Goal: Task Accomplishment & Management: Manage account settings

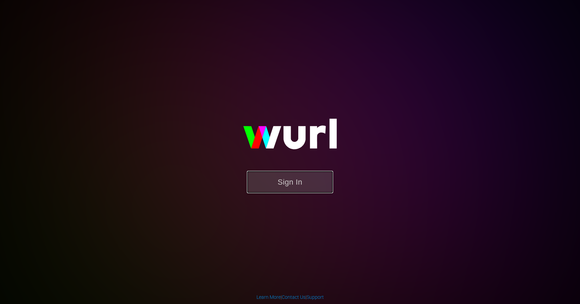
click at [302, 181] on button "Sign In" at bounding box center [290, 182] width 86 height 22
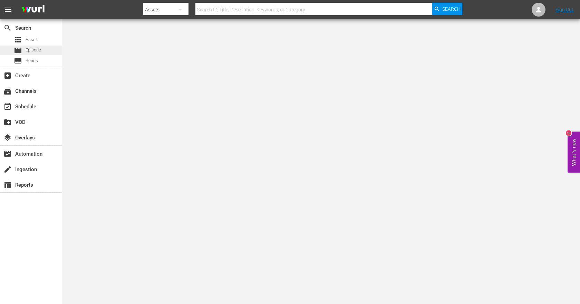
click at [28, 49] on span "Episode" at bounding box center [34, 50] width 16 height 7
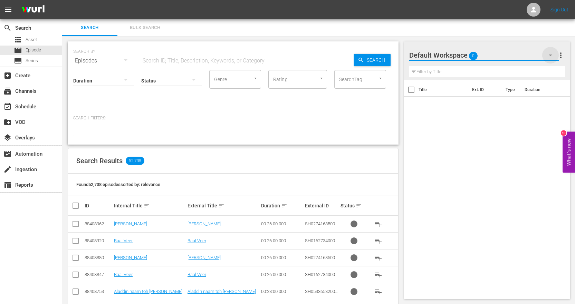
click at [550, 56] on icon "button" at bounding box center [550, 55] width 8 height 8
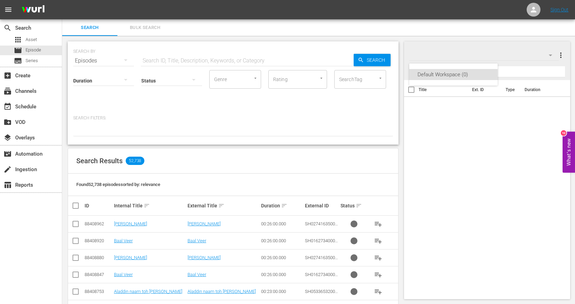
click at [550, 56] on div "Default Workspace (0)" at bounding box center [287, 152] width 575 height 304
click at [560, 55] on span "more_vert" at bounding box center [560, 55] width 8 height 8
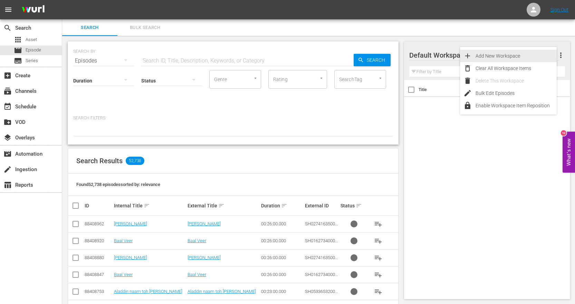
click at [518, 56] on div "Add New Workspace" at bounding box center [515, 56] width 81 height 12
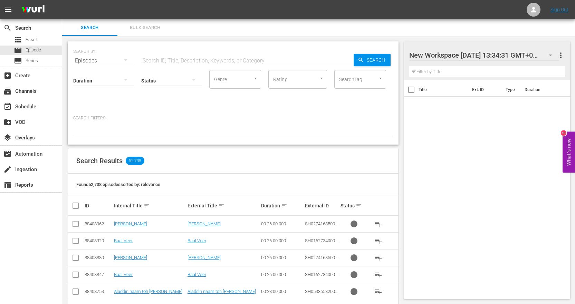
click at [545, 56] on button "button" at bounding box center [550, 55] width 17 height 17
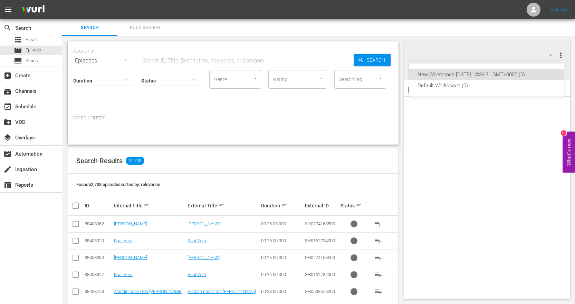
click at [484, 112] on div "New Workspace Mon Aug 18 2025 13:34:31 GMT+0000 (0) Default Workspace (0)" at bounding box center [287, 152] width 575 height 304
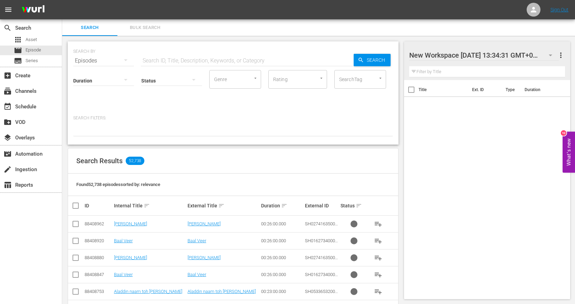
click at [503, 55] on div at bounding box center [467, 55] width 117 height 17
drag, startPoint x: 507, startPoint y: 55, endPoint x: 407, endPoint y: 56, distance: 100.1
click at [407, 56] on div "New Workspace Mon Aug 18 2025 13:34:31 GMT+0000 more_vert Filter by Title" at bounding box center [487, 60] width 166 height 39
type input "PH13 Novelas MEX"
click at [536, 201] on div "Title Ext. ID Type Duration" at bounding box center [487, 188] width 166 height 216
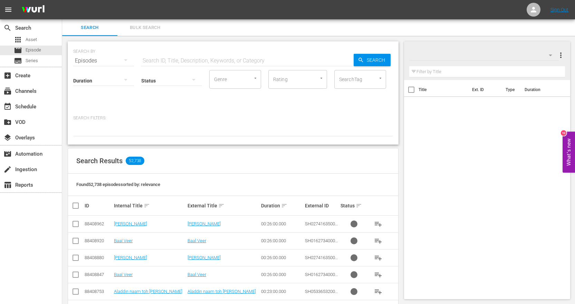
click at [536, 201] on div "Title Ext. ID Type Duration" at bounding box center [487, 188] width 166 height 216
click at [551, 53] on icon "button" at bounding box center [550, 55] width 8 height 8
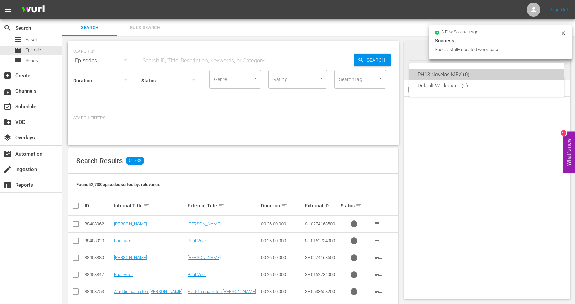
click at [518, 71] on div "PH13 Novelas MEX (0)" at bounding box center [486, 74] width 138 height 11
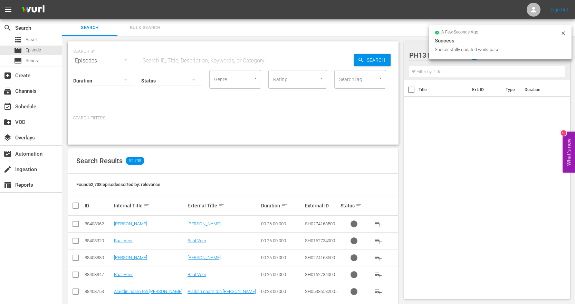
click at [465, 176] on div "Title Ext. ID Type Duration" at bounding box center [487, 188] width 166 height 216
click at [463, 239] on div "Title Ext. ID Type Duration" at bounding box center [487, 188] width 166 height 216
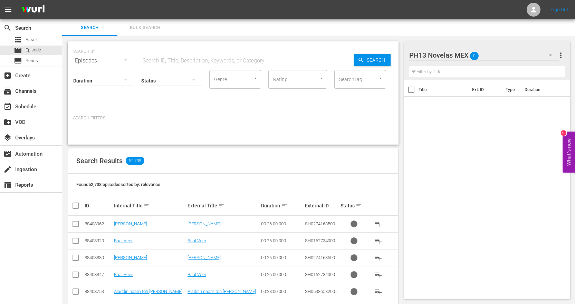
click at [562, 54] on span "more_vert" at bounding box center [560, 55] width 8 height 8
click at [530, 57] on div "Add New Workspace" at bounding box center [515, 56] width 81 height 12
click at [472, 55] on div at bounding box center [467, 55] width 117 height 17
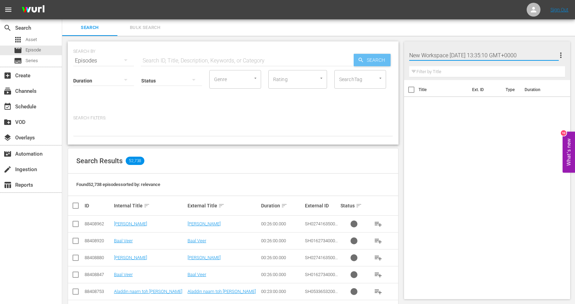
drag, startPoint x: 545, startPoint y: 54, endPoint x: 361, endPoint y: 52, distance: 184.3
click at [362, 54] on div "Search Bulk Search SEARCH BY Search By Episodes Search ID, Title, Description, …" at bounding box center [318, 301] width 513 height 564
type input "PH 13 Shart Tank BRA"
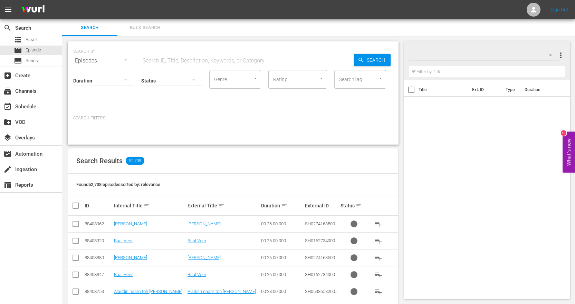
click at [512, 201] on div "Title Ext. ID Type Duration" at bounding box center [487, 188] width 166 height 216
click at [549, 56] on icon "button" at bounding box center [550, 55] width 8 height 8
click at [549, 56] on div "New Workspace Mon Aug 18 2025 13:35:10 GMT+0000 (0) PH13 Novelas MEX (0) Defaul…" at bounding box center [287, 152] width 575 height 304
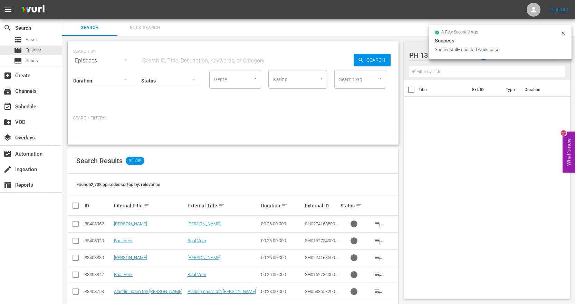
click at [565, 34] on icon at bounding box center [563, 33] width 6 height 6
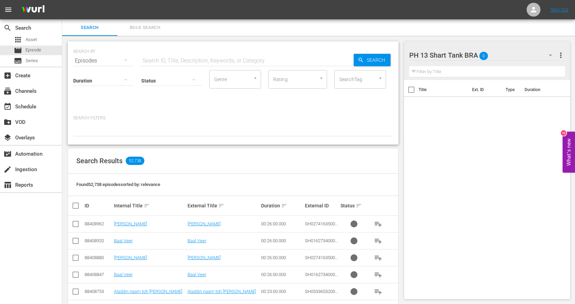
click at [533, 108] on div "Title Ext. ID Type Duration" at bounding box center [487, 188] width 166 height 216
click at [435, 54] on div at bounding box center [449, 55] width 81 height 17
click at [419, 55] on input "PH 13 Shart Tank BRA" at bounding box center [484, 55] width 150 height 17
type input "PH13 Shart Tank BRA"
click at [504, 164] on div "Title Ext. ID Type Duration" at bounding box center [487, 188] width 166 height 216
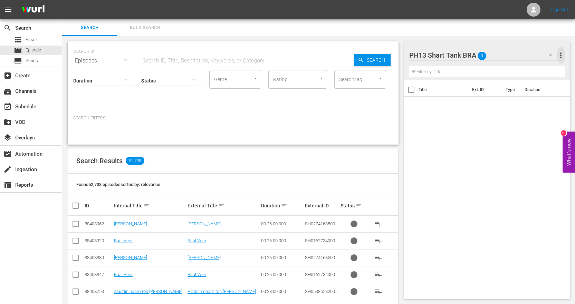
click at [562, 54] on span "more_vert" at bounding box center [560, 55] width 8 height 8
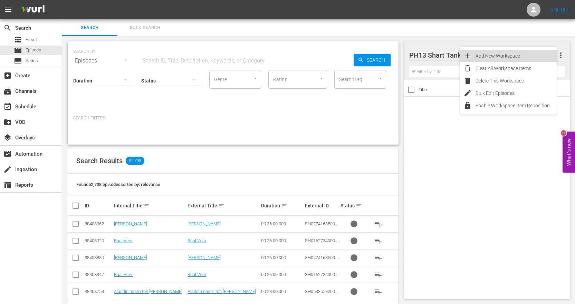
click at [535, 56] on div "Add New Workspace" at bounding box center [515, 56] width 81 height 12
click at [535, 56] on div "New Workspace Mon Aug 18 2025 13:36:27 GMT+0000 0" at bounding box center [483, 55] width 149 height 19
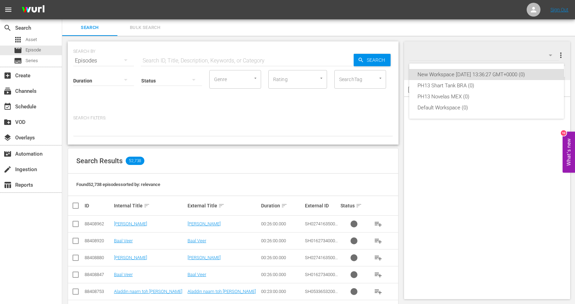
click at [480, 76] on div "New Workspace Mon Aug 18 2025 13:36:27 GMT+0000 (0)" at bounding box center [486, 74] width 138 height 11
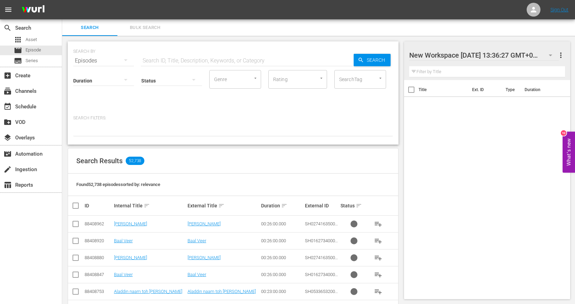
click at [486, 55] on div at bounding box center [467, 55] width 117 height 17
drag, startPoint x: 545, startPoint y: 56, endPoint x: 313, endPoint y: 32, distance: 233.2
click at [313, 32] on div "Search Bulk Search SEARCH BY Search By Episodes Search ID, Title, Description, …" at bounding box center [318, 301] width 513 height 564
click at [561, 55] on span "more_vert" at bounding box center [560, 55] width 8 height 8
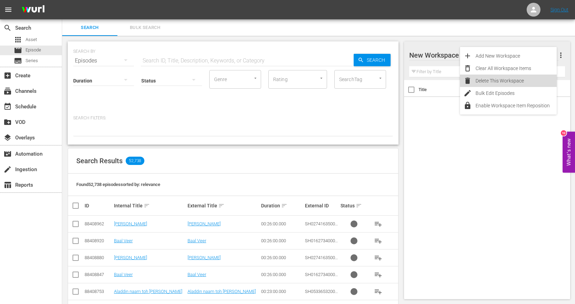
click at [521, 81] on div "Delete This Workspace" at bounding box center [515, 81] width 81 height 12
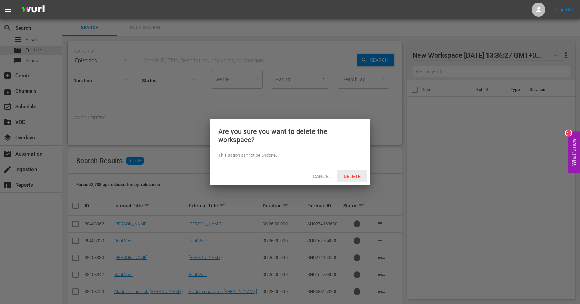
click at [358, 177] on span "Delete" at bounding box center [352, 177] width 28 height 6
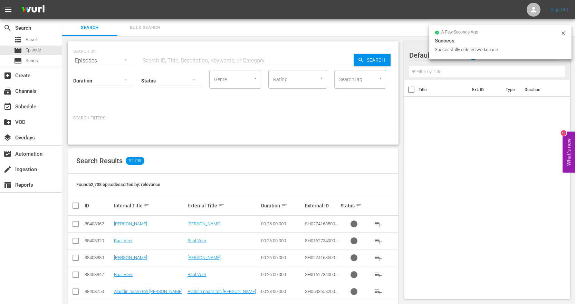
click at [493, 164] on div "Title Ext. ID Type Duration" at bounding box center [487, 188] width 166 height 216
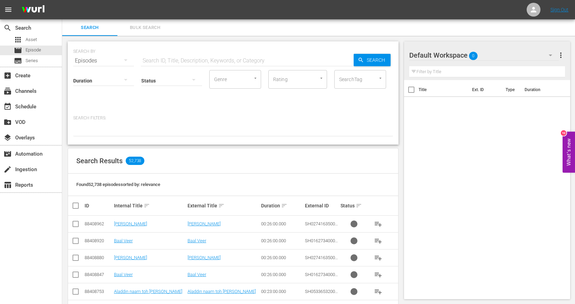
click at [549, 55] on icon "button" at bounding box center [550, 56] width 3 height 2
click at [461, 167] on div "PH13 Shart Tank BRA (0) PH13 Novelas MEX (0) Default Workspace (0)" at bounding box center [287, 152] width 575 height 304
click at [550, 56] on icon "button" at bounding box center [550, 55] width 8 height 8
click at [550, 56] on div "PH13 Shart Tank BRA (0) PH13 Novelas MEX (0) Default Workspace (0)" at bounding box center [287, 152] width 575 height 304
click at [560, 56] on span "more_vert" at bounding box center [560, 55] width 8 height 8
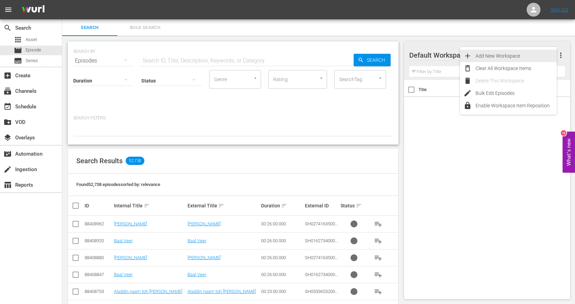
click at [536, 58] on div "Add New Workspace" at bounding box center [515, 56] width 81 height 12
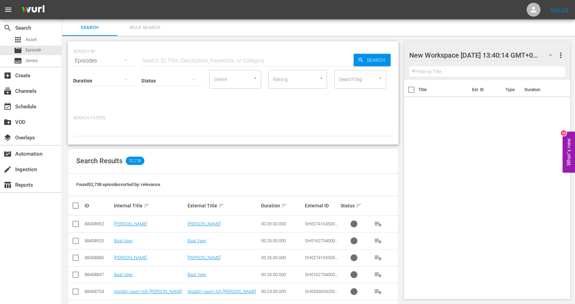
click at [473, 57] on div at bounding box center [467, 55] width 117 height 17
drag, startPoint x: 546, startPoint y: 54, endPoint x: 266, endPoint y: 48, distance: 280.0
click at [266, 48] on div "Search Bulk Search SEARCH BY Search By Episodes Search ID, Title, Description, …" at bounding box center [318, 301] width 513 height 564
type input "MX IDs"
click at [477, 155] on div "Title Ext. ID Type Duration" at bounding box center [487, 188] width 166 height 216
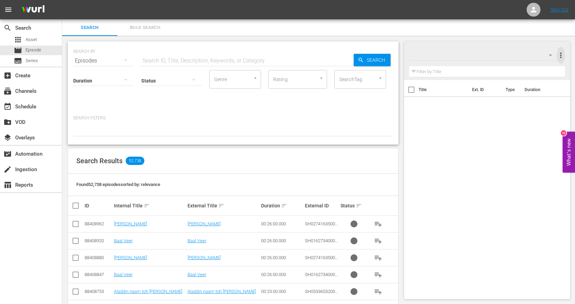
click at [562, 54] on span "more_vert" at bounding box center [560, 55] width 8 height 8
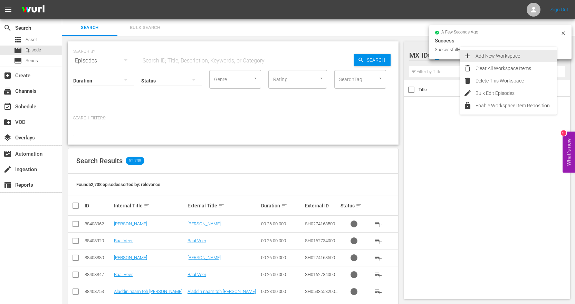
click at [536, 58] on div "Add New Workspace" at bounding box center [515, 56] width 81 height 12
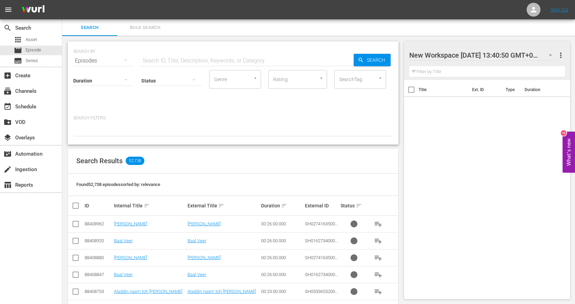
click at [437, 52] on div at bounding box center [467, 55] width 117 height 17
drag, startPoint x: 540, startPoint y: 54, endPoint x: 237, endPoint y: 43, distance: 302.6
click at [240, 43] on div "Search Bulk Search SEARCH BY Search By Episodes Search ID, Title, Description, …" at bounding box center [318, 301] width 513 height 564
type input "BRA IDs"
click at [520, 174] on div "Title Ext. ID Type Duration" at bounding box center [487, 188] width 166 height 216
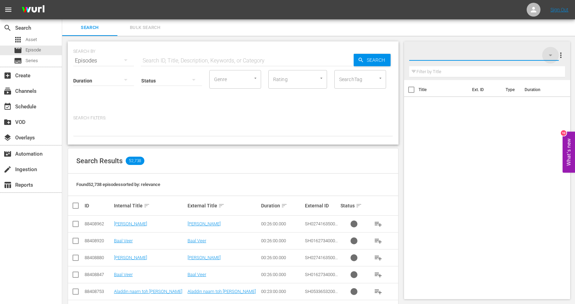
click at [550, 55] on icon "button" at bounding box center [550, 56] width 3 height 2
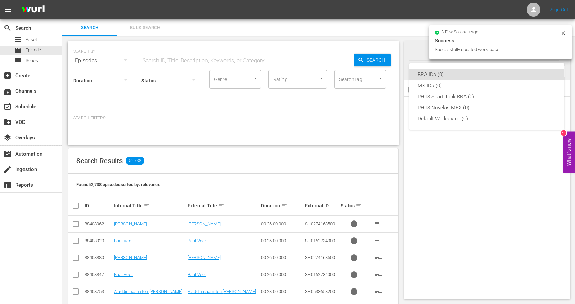
click at [564, 32] on div "BRA IDs (0) MX IDs (0) PH13 Shart Tank BRA (0) PH13 Novelas MEX (0) Default Wor…" at bounding box center [287, 152] width 575 height 304
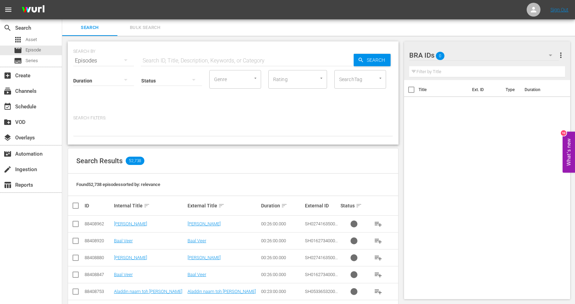
click at [511, 125] on div "Title Ext. ID Type Duration" at bounding box center [487, 188] width 166 height 216
click at [227, 57] on input "text" at bounding box center [247, 60] width 213 height 17
paste input "FAST_SonyOneBRA_ID_SKTBZ_05"
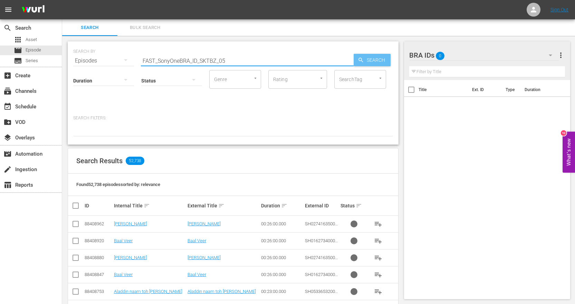
type input "FAST_SonyOneBRA_ID_SKTBZ_05"
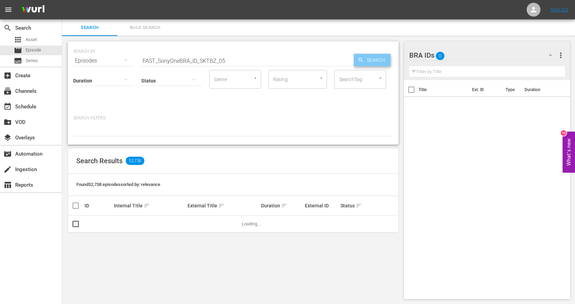
click at [384, 62] on span "Search" at bounding box center [377, 60] width 27 height 12
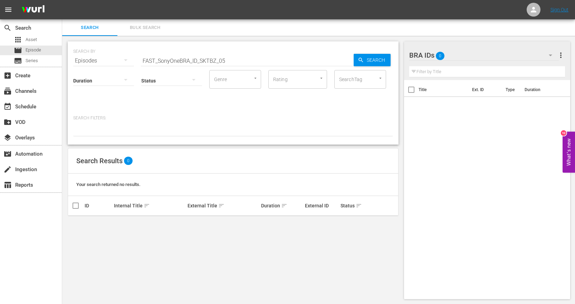
click at [123, 59] on icon "button" at bounding box center [126, 60] width 8 height 8
click at [85, 121] on div "Assets" at bounding box center [95, 118] width 28 height 11
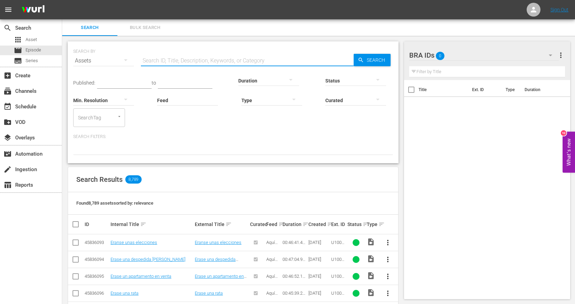
click at [247, 59] on input "text" at bounding box center [247, 60] width 213 height 17
paste input "FAST_SonyOneBRA_ID_SKTBZ_05"
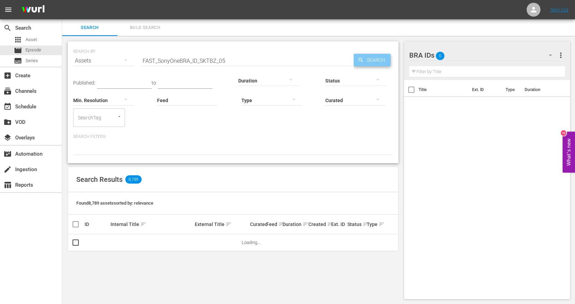
click at [359, 57] on icon "button" at bounding box center [361, 60] width 6 height 6
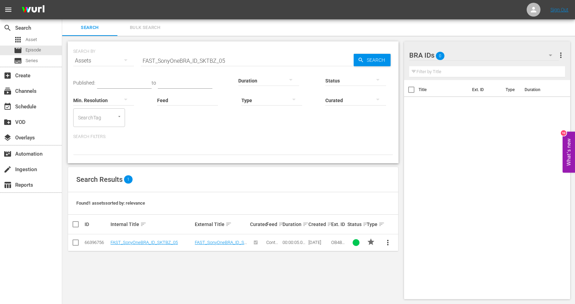
click at [387, 244] on span "more_vert" at bounding box center [388, 243] width 8 height 8
click at [417, 207] on div "Workspace" at bounding box center [434, 206] width 66 height 17
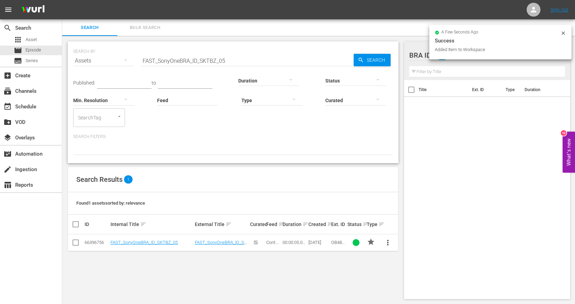
click at [449, 175] on div "Title Ext. ID Type Duration" at bounding box center [487, 188] width 166 height 216
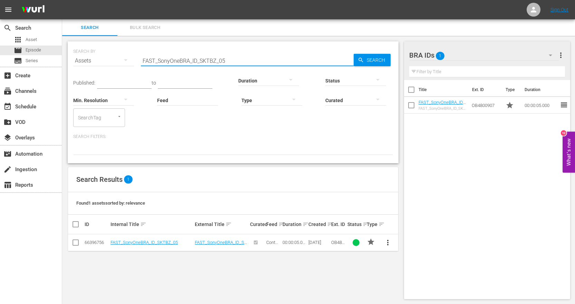
drag, startPoint x: 242, startPoint y: 64, endPoint x: 80, endPoint y: 66, distance: 161.9
click at [80, 66] on div "SEARCH BY Search By Assets Search ID, Title, Description, Keywords, or Category…" at bounding box center [233, 56] width 320 height 25
paste input "3"
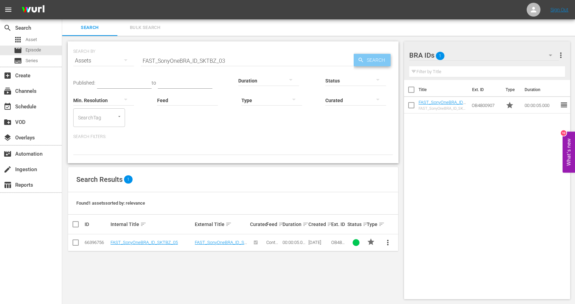
click at [369, 62] on span "Search" at bounding box center [377, 60] width 27 height 12
click at [389, 243] on span "more_vert" at bounding box center [388, 243] width 8 height 8
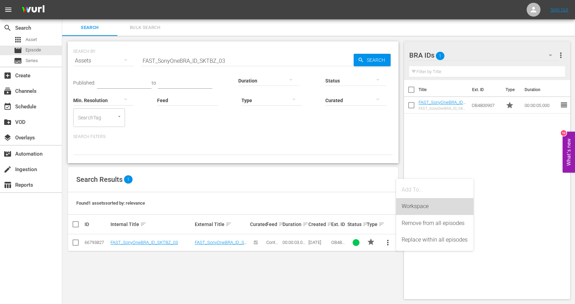
click at [416, 212] on div "Workspace" at bounding box center [434, 206] width 66 height 17
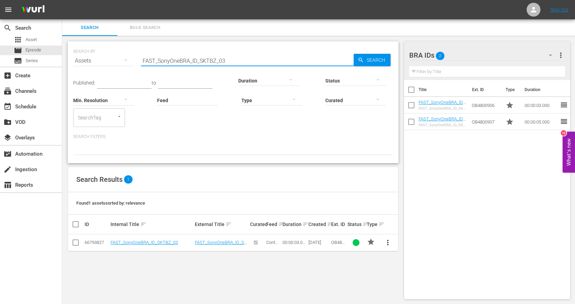
drag, startPoint x: 33, startPoint y: 50, endPoint x: -55, endPoint y: 44, distance: 88.2
click at [0, 44] on html "menu Sign Out search Search apps Asset movie Episode subtitles Series add_box C…" at bounding box center [287, 152] width 575 height 304
paste input "7"
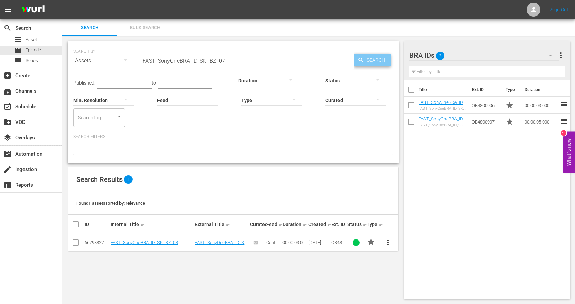
click at [390, 62] on span "Search" at bounding box center [377, 60] width 27 height 12
click at [388, 246] on span "more_vert" at bounding box center [388, 243] width 8 height 8
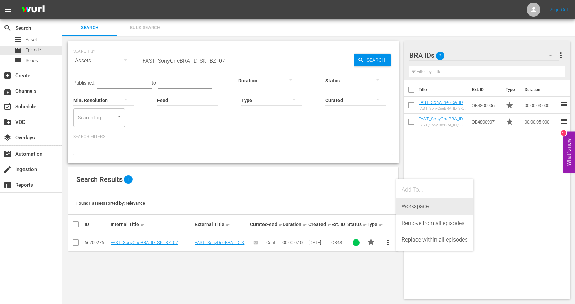
click at [413, 211] on div "Workspace" at bounding box center [434, 206] width 66 height 17
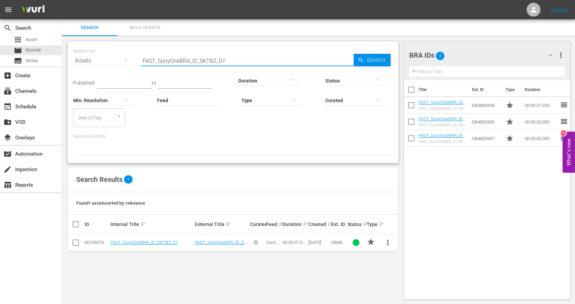
drag, startPoint x: 230, startPoint y: 61, endPoint x: -45, endPoint y: 55, distance: 274.5
click at [0, 55] on html "menu Sign Out search Search apps Asset movie Episode subtitles Series add_box C…" at bounding box center [287, 152] width 575 height 304
paste input "10"
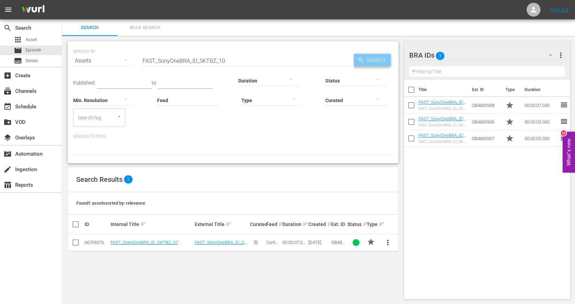
click at [371, 60] on span "Search" at bounding box center [377, 60] width 27 height 12
click at [387, 244] on span "more_vert" at bounding box center [388, 243] width 8 height 8
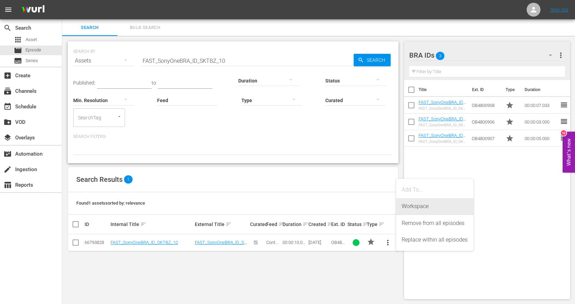
click at [415, 210] on div "Workspace" at bounding box center [434, 206] width 66 height 17
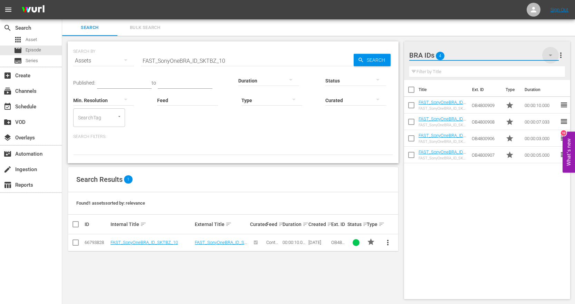
click at [552, 56] on icon "button" at bounding box center [550, 55] width 8 height 8
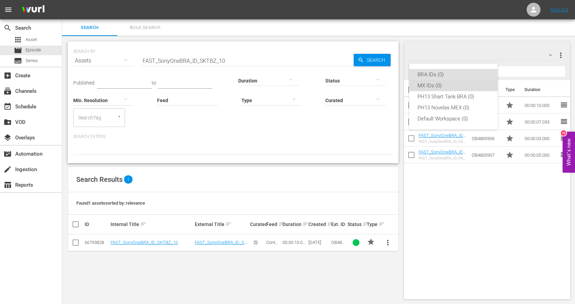
click at [453, 86] on div "MX IDs (0)" at bounding box center [453, 85] width 72 height 11
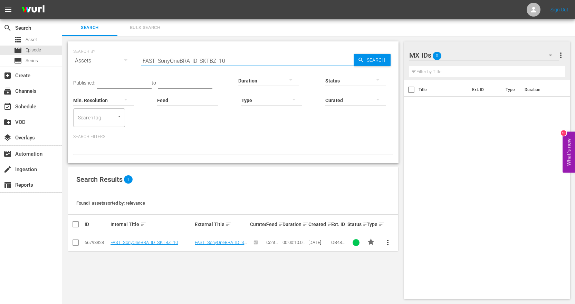
drag, startPoint x: 237, startPoint y: 60, endPoint x: -73, endPoint y: 45, distance: 310.7
click at [0, 45] on html "menu Sign Out search Search apps Asset movie Episode subtitles Series add_box C…" at bounding box center [287, 152] width 575 height 304
paste input "Mx_ID_Novelas_03"
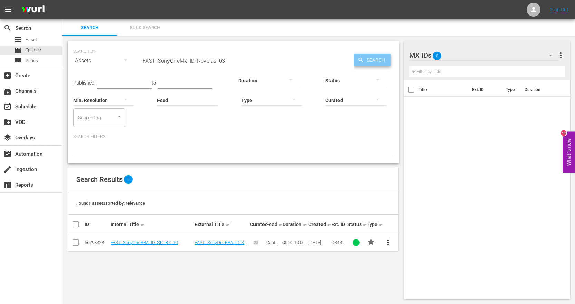
click at [373, 61] on span "Search" at bounding box center [377, 60] width 27 height 12
click at [388, 244] on span "more_vert" at bounding box center [388, 243] width 8 height 8
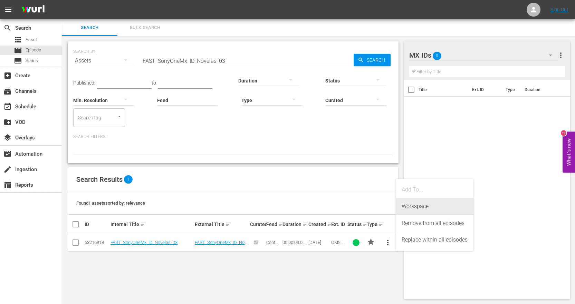
click at [405, 206] on div "Workspace" at bounding box center [434, 206] width 66 height 17
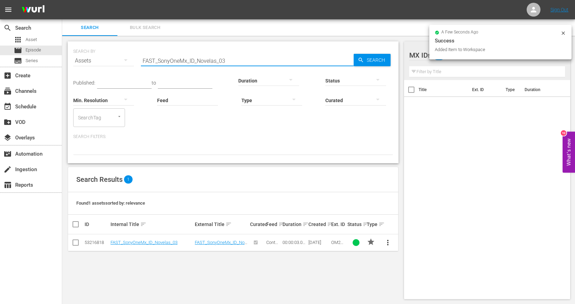
drag, startPoint x: 219, startPoint y: 60, endPoint x: 119, endPoint y: 60, distance: 99.8
click at [119, 60] on div "SEARCH BY Search By Assets Search ID, Title, Description, Keywords, or Category…" at bounding box center [233, 56] width 320 height 25
paste input "5"
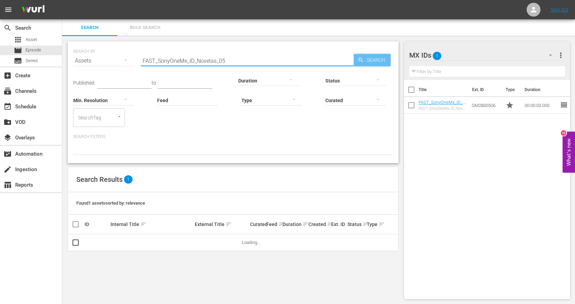
click at [377, 59] on span "Search" at bounding box center [377, 60] width 27 height 12
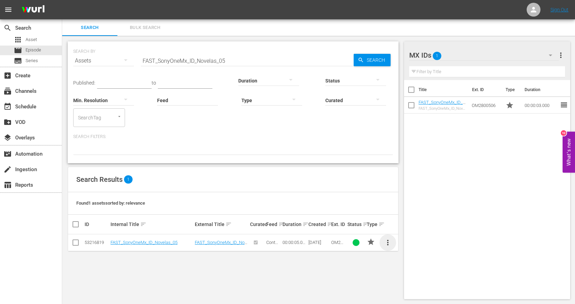
click at [387, 241] on span "more_vert" at bounding box center [388, 243] width 8 height 8
click at [417, 206] on div "Workspace" at bounding box center [434, 206] width 66 height 17
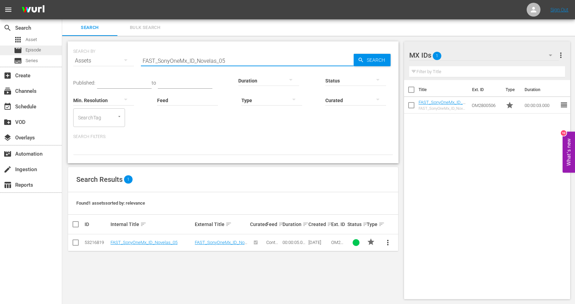
drag, startPoint x: 115, startPoint y: 56, endPoint x: 38, endPoint y: 50, distance: 76.8
click at [62, 0] on div "search Search apps Asset movie Episode subtitles Series add_box Create subscrip…" at bounding box center [318, 0] width 513 height 0
paste input "7"
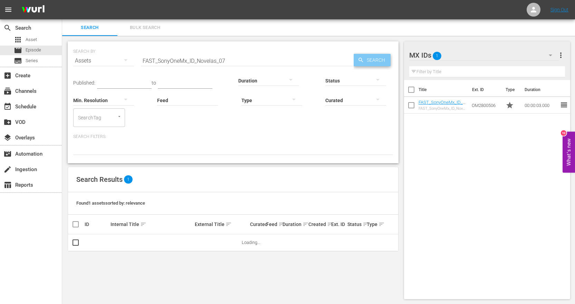
click at [380, 56] on span "Search" at bounding box center [377, 60] width 27 height 12
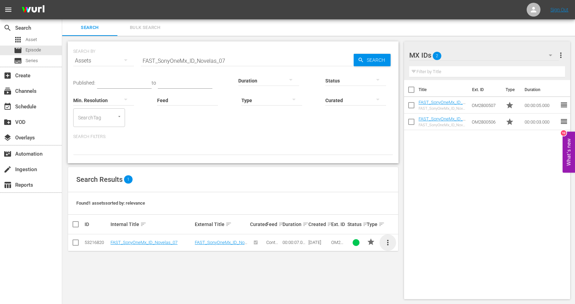
click at [386, 245] on span "more_vert" at bounding box center [388, 243] width 8 height 8
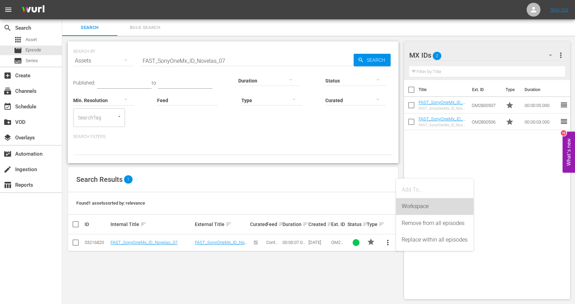
click at [413, 209] on div "Workspace" at bounding box center [434, 206] width 66 height 17
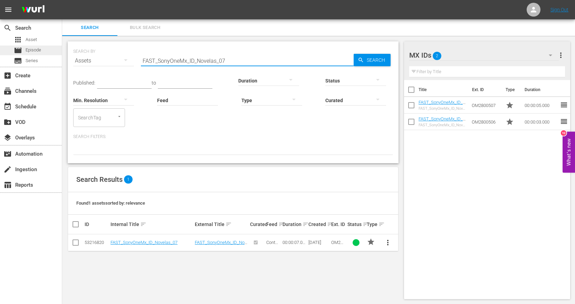
drag, startPoint x: 236, startPoint y: 60, endPoint x: 40, endPoint y: 55, distance: 195.8
click at [62, 0] on div "search Search apps Asset movie Episode subtitles Series add_box Create subscrip…" at bounding box center [318, 0] width 513 height 0
paste input "10"
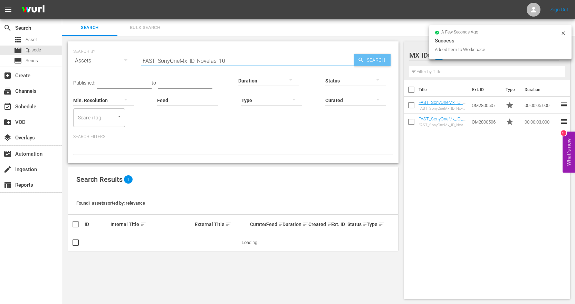
type input "FAST_SonyOneMx_ID_Novelas_10"
click at [385, 62] on span "Search" at bounding box center [377, 60] width 27 height 12
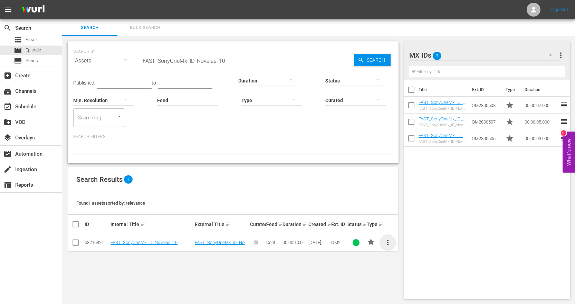
click at [390, 243] on span "more_vert" at bounding box center [388, 243] width 8 height 8
click at [415, 207] on div "Workspace" at bounding box center [434, 206] width 66 height 17
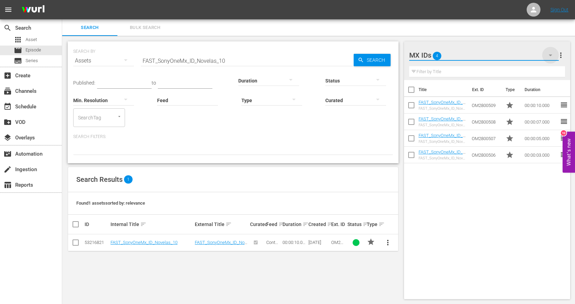
click at [550, 56] on icon "button" at bounding box center [550, 56] width 3 height 2
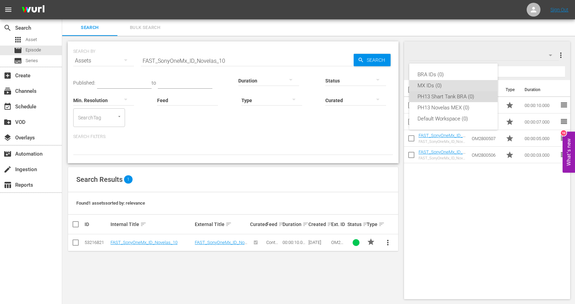
click at [468, 96] on div "PH13 Shart Tank BRA (0)" at bounding box center [453, 96] width 72 height 11
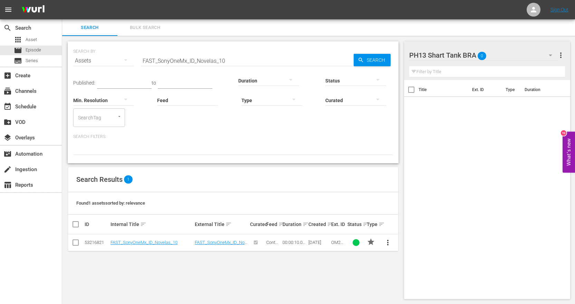
click at [549, 55] on icon "button" at bounding box center [550, 55] width 8 height 8
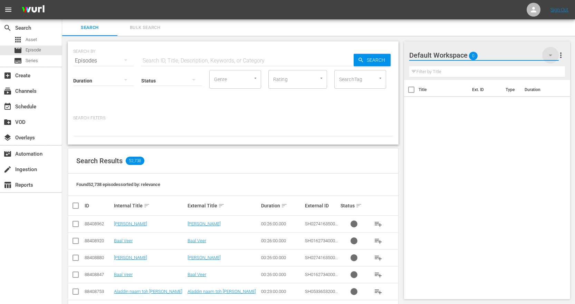
click at [552, 57] on icon "button" at bounding box center [550, 55] width 8 height 8
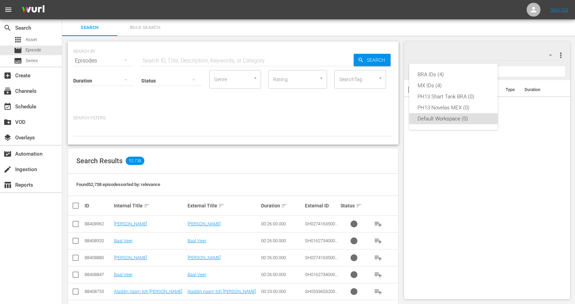
click at [549, 154] on div "BRA IDs (4) MX IDs (4) PH13 Shart Tank BRA (0) PH13 Novelas MEX (0) Default Wor…" at bounding box center [287, 152] width 575 height 304
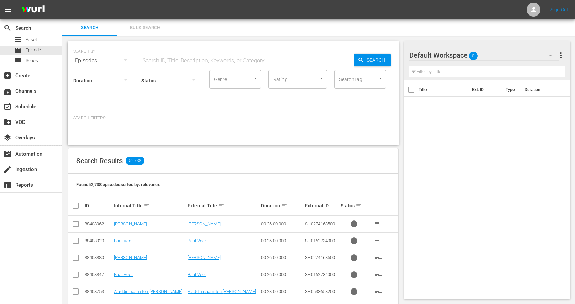
click at [551, 58] on icon "button" at bounding box center [550, 55] width 8 height 8
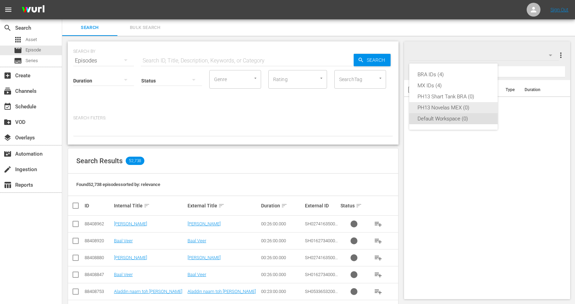
click at [466, 108] on div "PH13 Novelas MEX (0)" at bounding box center [453, 107] width 72 height 11
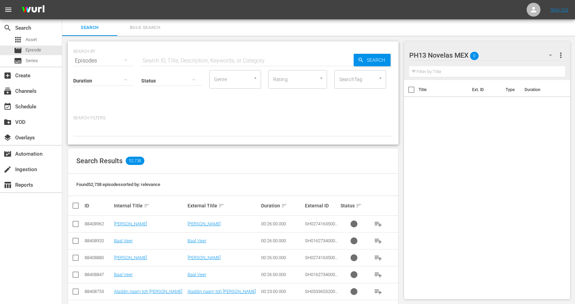
click at [224, 65] on input "text" at bounding box center [247, 60] width 213 height 17
paste input "NOV_FC13_MEXUSH_BRAND_DOBAR-LADY_60"
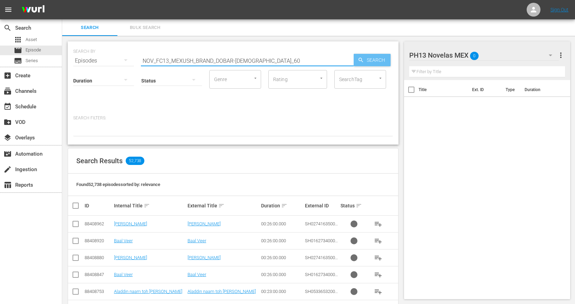
type input "NOV_FC13_MEXUSH_BRAND_DOBAR-LADY_60"
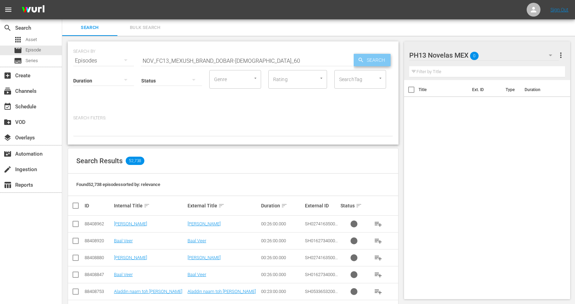
click at [368, 57] on span "Search" at bounding box center [377, 60] width 27 height 12
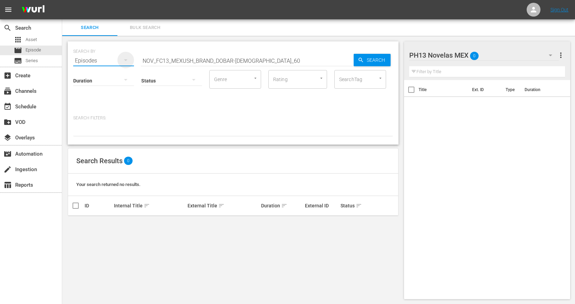
click at [126, 58] on icon "button" at bounding box center [126, 60] width 8 height 8
drag, startPoint x: 85, startPoint y: 118, endPoint x: 259, endPoint y: 81, distance: 177.9
click at [85, 118] on div "Assets" at bounding box center [95, 118] width 28 height 11
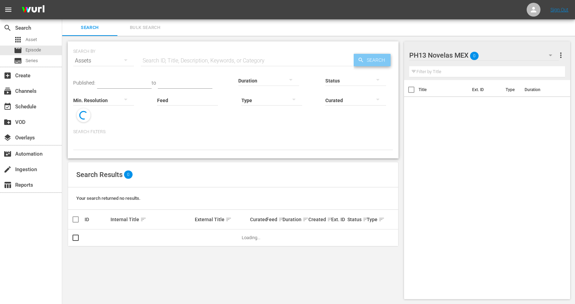
click at [375, 58] on span "Search" at bounding box center [377, 60] width 27 height 12
click at [253, 61] on input "text" at bounding box center [247, 60] width 213 height 17
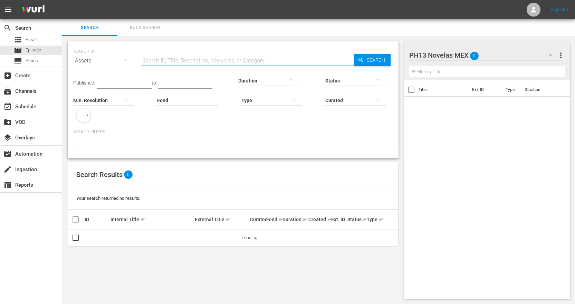
paste input "NOV_FC13_MEXUSH_BRAND_DOBAR-LADY_60"
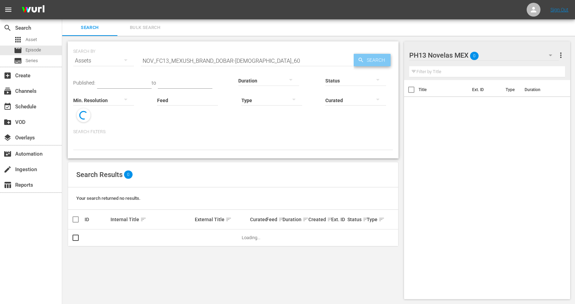
click at [373, 61] on span "Search" at bounding box center [377, 60] width 27 height 12
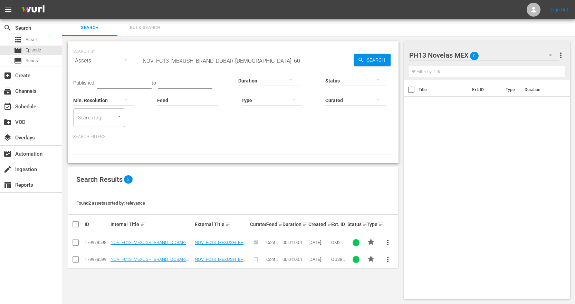
click at [387, 241] on span "more_vert" at bounding box center [388, 243] width 8 height 8
click at [430, 206] on div "Workspace" at bounding box center [434, 206] width 66 height 17
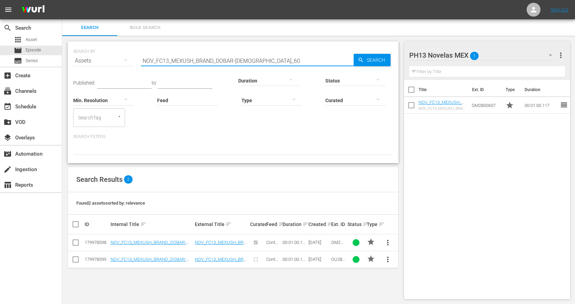
drag, startPoint x: 273, startPoint y: 59, endPoint x: 62, endPoint y: 59, distance: 210.9
click at [62, 59] on div "SEARCH BY Search By Assets Search ID, Title, Description, Keywords, or Category…" at bounding box center [233, 170] width 342 height 269
paste input "PROMO_DOBAR_3"
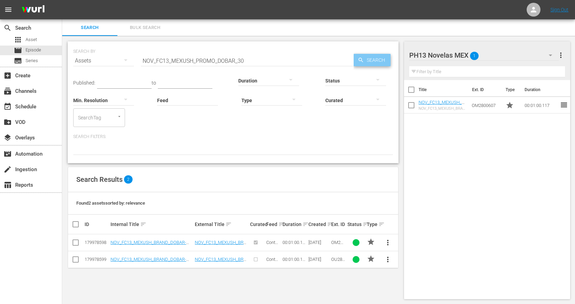
click at [373, 61] on span "Search" at bounding box center [377, 60] width 27 height 12
click at [389, 240] on span "more_vert" at bounding box center [388, 243] width 8 height 8
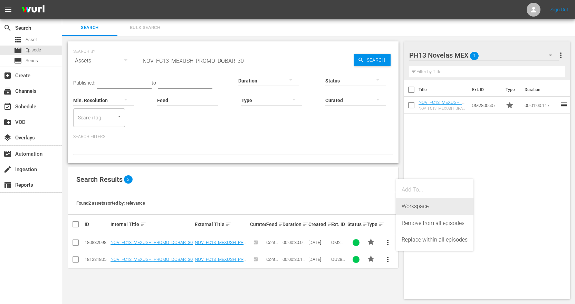
click at [429, 207] on div "Workspace" at bounding box center [434, 206] width 66 height 17
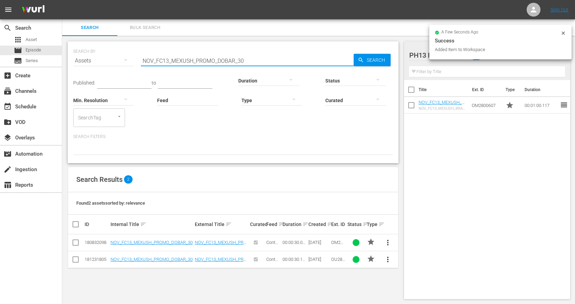
drag, startPoint x: 250, startPoint y: 61, endPoint x: 105, endPoint y: 52, distance: 145.9
click at [105, 52] on div "SEARCH BY Search By Assets Search ID, Title, Description, Keywords, or Category…" at bounding box center [233, 56] width 320 height 25
paste input "_PROMO_BIENV-REALIDAD_INDEP"
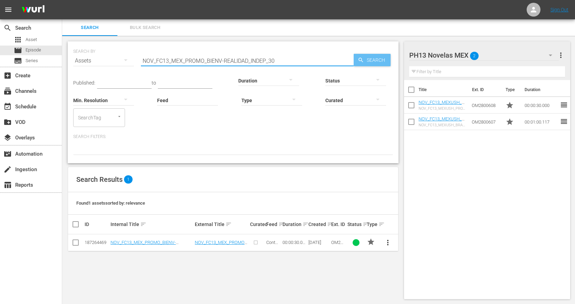
click at [386, 56] on span "Search" at bounding box center [377, 60] width 27 height 12
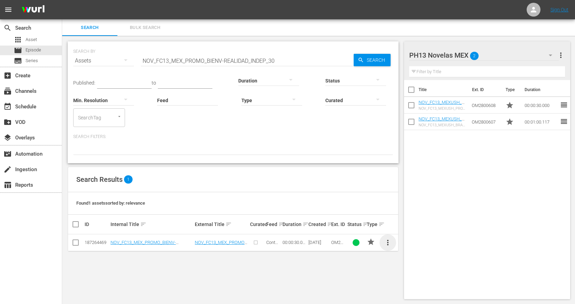
click at [388, 242] on span "more_vert" at bounding box center [388, 243] width 8 height 8
click at [425, 206] on div "Workspace" at bounding box center [434, 206] width 66 height 17
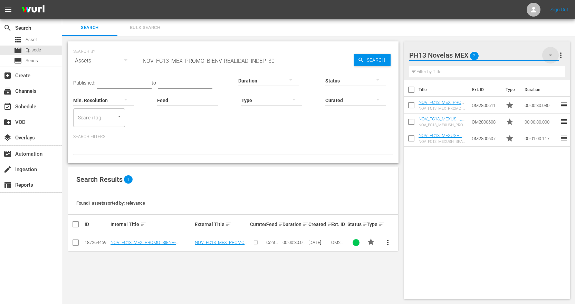
click at [551, 57] on icon "button" at bounding box center [550, 55] width 8 height 8
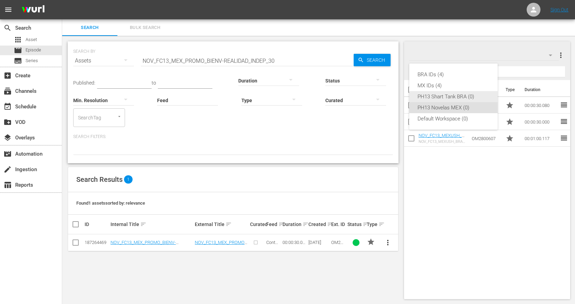
click at [461, 96] on div "PH13 Shart Tank BRA (0)" at bounding box center [453, 96] width 72 height 11
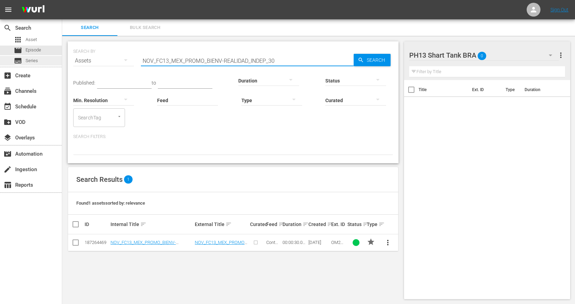
drag, startPoint x: 283, startPoint y: 62, endPoint x: 52, endPoint y: 56, distance: 231.3
click at [62, 0] on div "search Search apps Asset movie Episode subtitles Series add_box Create subscrip…" at bounding box center [318, 0] width 513 height 0
paste input "FAST_SonyOneBra_SKTBZ_SharkTankBra"
click at [371, 64] on div "Status" at bounding box center [355, 76] width 61 height 25
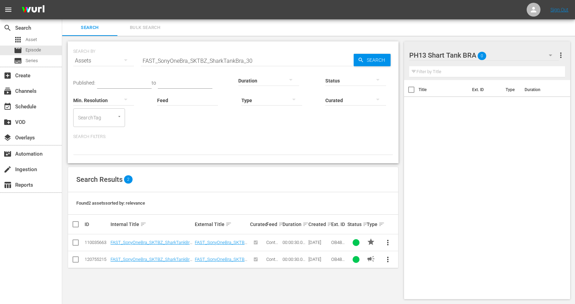
click at [388, 242] on span "more_vert" at bounding box center [388, 243] width 8 height 8
click at [427, 201] on div "Workspace" at bounding box center [434, 206] width 66 height 17
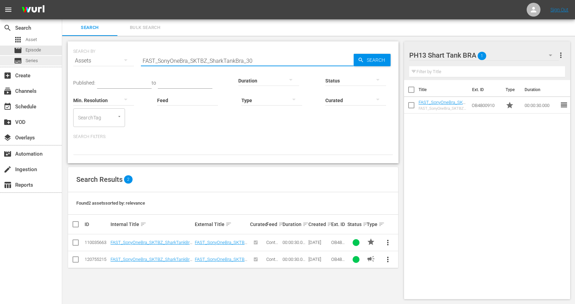
drag, startPoint x: 234, startPoint y: 58, endPoint x: 60, endPoint y: 58, distance: 174.7
click at [62, 0] on div "search Search apps Asset movie Episode subtitles Series add_box Create subscrip…" at bounding box center [318, 0] width 513 height 0
paste input "C_PHASE10_SOBRA_STBRA_S6_S7_S8_30_ORIGINAL"
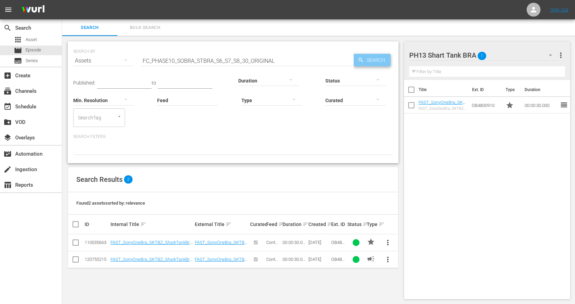
click at [376, 59] on span "Search" at bounding box center [377, 60] width 27 height 12
click at [388, 241] on span "more_vert" at bounding box center [388, 243] width 8 height 8
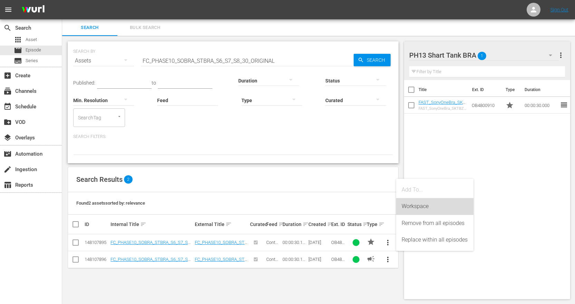
click at [428, 206] on div "Workspace" at bounding box center [434, 206] width 66 height 17
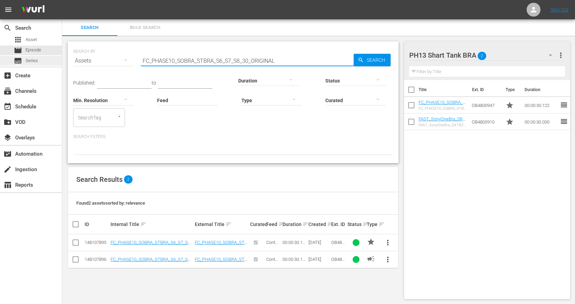
drag, startPoint x: 298, startPoint y: 59, endPoint x: 31, endPoint y: 60, distance: 266.8
click at [62, 0] on div "search Search apps Asset movie Episode subtitles Series add_box Create subscrip…" at bounding box center [318, 0] width 513 height 0
paste input "SOBR_PH8_SKTBR_STBRA EVERGREEN S1_GEN_60_DISCLAIMER"
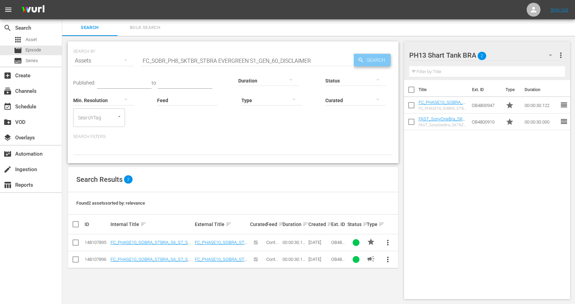
click at [374, 58] on span "Search" at bounding box center [377, 60] width 27 height 12
click at [387, 242] on span "more_vert" at bounding box center [388, 243] width 8 height 8
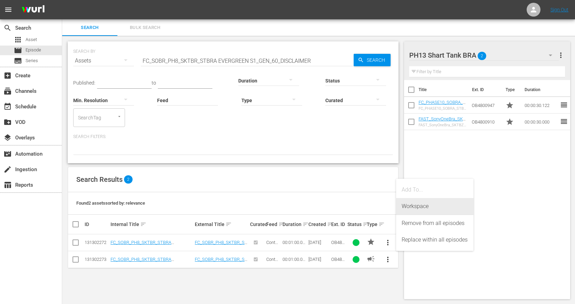
click at [433, 208] on div "Workspace" at bounding box center [434, 206] width 66 height 17
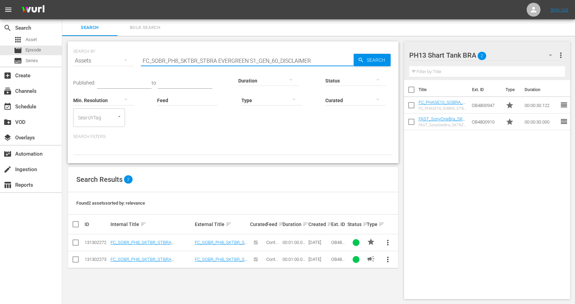
drag, startPoint x: 331, startPoint y: 55, endPoint x: 1, endPoint y: 66, distance: 330.5
click at [62, 0] on div "search Search apps Asset movie Episode subtitles Series add_box Create subscrip…" at bounding box center [318, 0] width 513 height 0
paste input "2"
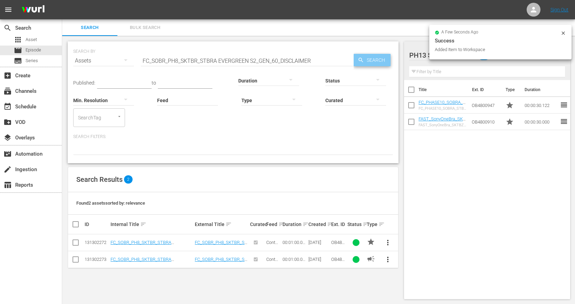
click at [389, 57] on span "Search" at bounding box center [377, 60] width 27 height 12
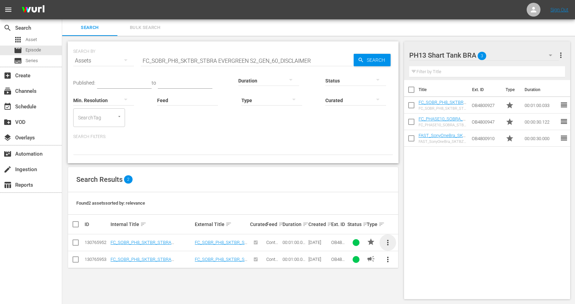
click at [386, 242] on span "more_vert" at bounding box center [388, 243] width 8 height 8
click at [431, 208] on div "Workspace" at bounding box center [434, 206] width 66 height 17
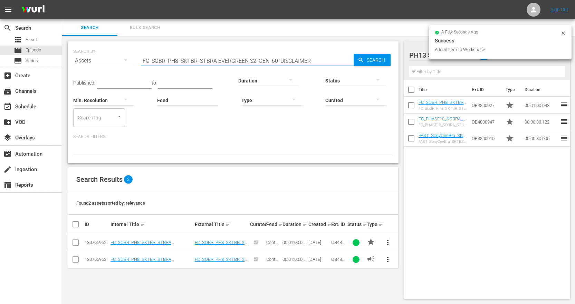
drag, startPoint x: 324, startPoint y: 62, endPoint x: 105, endPoint y: 55, distance: 219.3
click at [105, 55] on div "SEARCH BY Search By Assets Search ID, Title, Description, Keywords, or Category…" at bounding box center [233, 56] width 320 height 25
paste input "3"
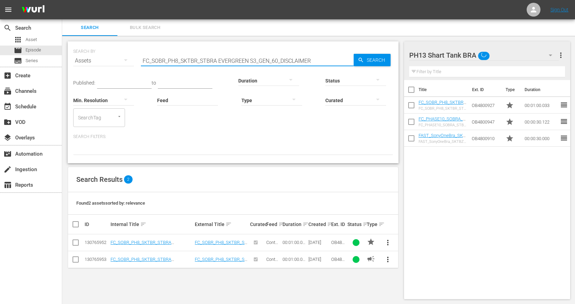
click at [374, 65] on div "Status" at bounding box center [355, 76] width 61 height 25
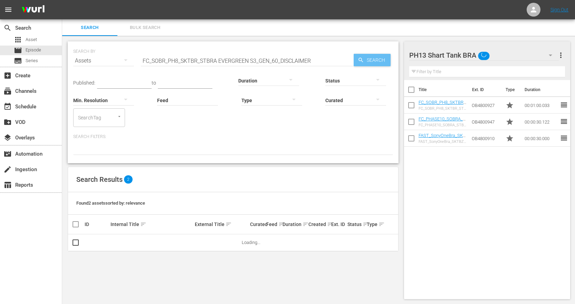
click at [376, 62] on span "Search" at bounding box center [377, 60] width 27 height 12
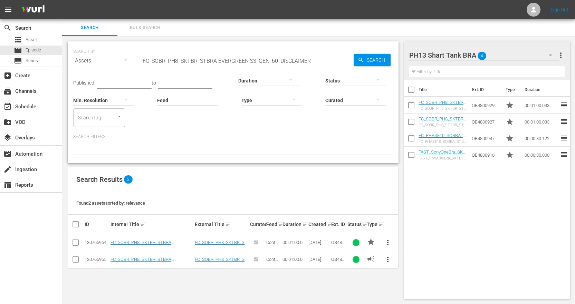
click at [388, 241] on span "more_vert" at bounding box center [388, 243] width 8 height 8
click at [410, 207] on div "Workspace" at bounding box center [434, 206] width 66 height 17
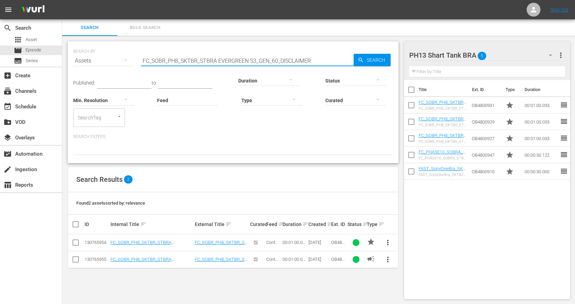
drag, startPoint x: 328, startPoint y: 61, endPoint x: 83, endPoint y: 51, distance: 244.9
click at [83, 51] on div "SEARCH BY Search By Assets Search ID, Title, Description, Keywords, or Category…" at bounding box center [233, 56] width 320 height 25
paste input "4"
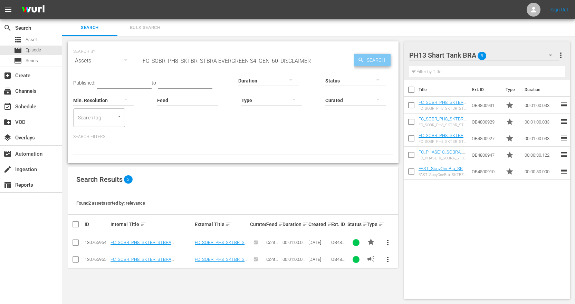
click at [388, 57] on span "Search" at bounding box center [377, 60] width 27 height 12
click at [388, 242] on span "more_vert" at bounding box center [388, 243] width 8 height 8
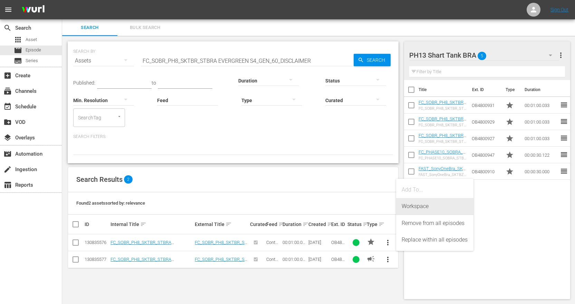
click at [428, 208] on div "Workspace" at bounding box center [434, 206] width 66 height 17
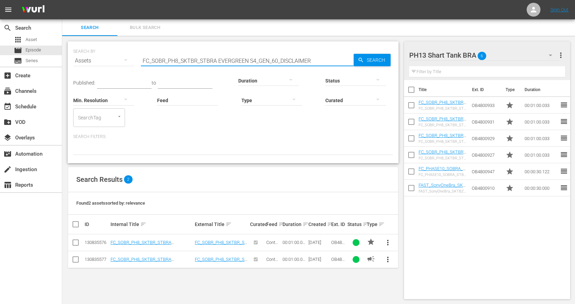
drag, startPoint x: 319, startPoint y: 64, endPoint x: 114, endPoint y: 62, distance: 205.1
click at [114, 62] on div "SEARCH BY Search By Assets Search ID, Title, Description, Keywords, or Category…" at bounding box center [233, 56] width 320 height 25
paste input "5"
click at [378, 61] on span "Search" at bounding box center [377, 60] width 27 height 12
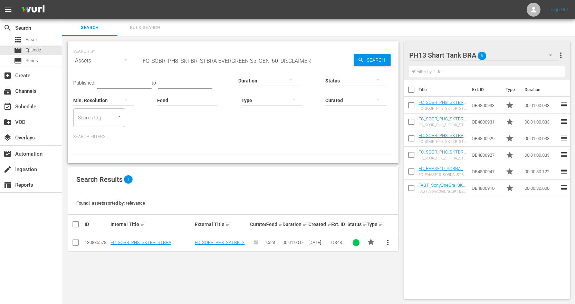
click at [388, 243] on span "more_vert" at bounding box center [388, 243] width 8 height 8
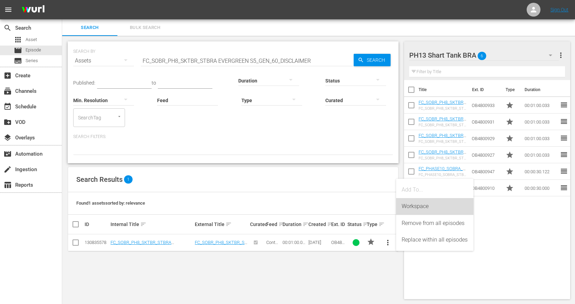
click at [420, 209] on div "Workspace" at bounding box center [434, 206] width 66 height 17
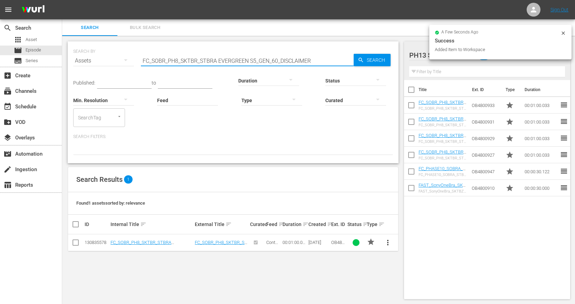
drag, startPoint x: 324, startPoint y: 62, endPoint x: 70, endPoint y: 71, distance: 254.5
click at [70, 71] on div "SEARCH BY Search By Assets Search ID, Title, Description, Keywords, or Category…" at bounding box center [233, 102] width 331 height 122
paste input "FASE7_SKTBR_GEN_SALUDO_MONIQUE_20_ORIGINAL 2_Disclaimer"
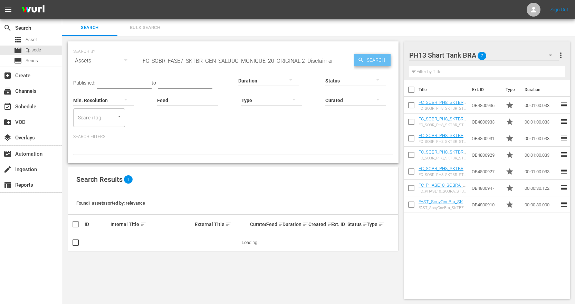
click at [377, 59] on span "Search" at bounding box center [377, 60] width 27 height 12
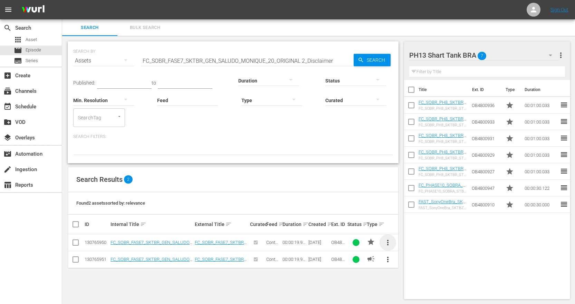
click at [387, 244] on span "more_vert" at bounding box center [388, 243] width 8 height 8
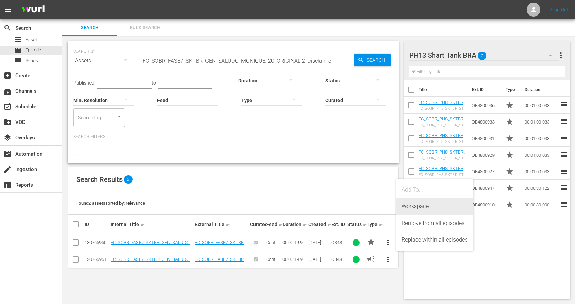
click at [419, 206] on div "Workspace" at bounding box center [434, 206] width 66 height 17
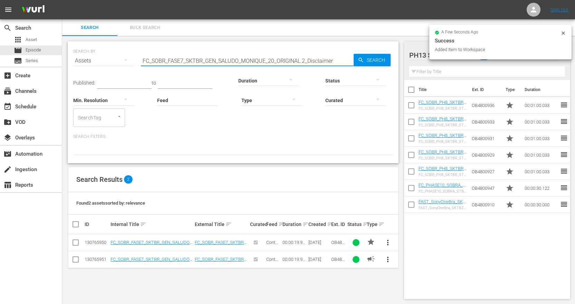
drag, startPoint x: 344, startPoint y: 61, endPoint x: 83, endPoint y: 50, distance: 261.5
click at [83, 50] on div "SEARCH BY Search By Assets Search ID, Title, Description, Keywords, or Category…" at bounding box center [233, 56] width 320 height 25
paste input "SEMENZATO_25"
click at [379, 60] on span "Search" at bounding box center [377, 60] width 27 height 12
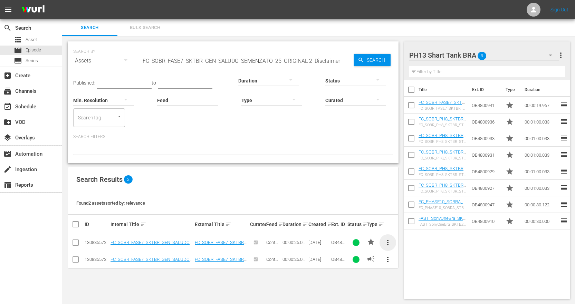
click at [389, 242] on span "more_vert" at bounding box center [388, 243] width 8 height 8
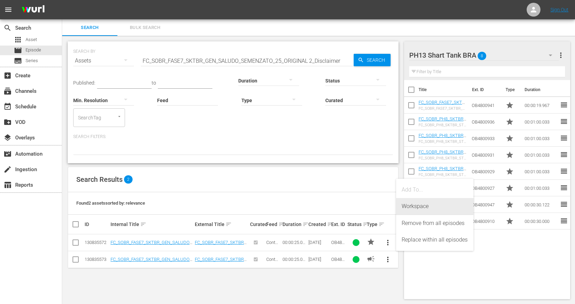
click at [424, 207] on div "Workspace" at bounding box center [434, 206] width 66 height 17
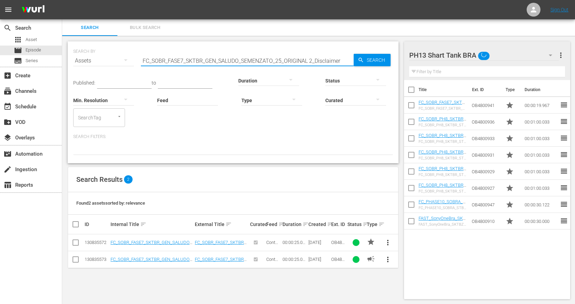
drag, startPoint x: 342, startPoint y: 59, endPoint x: 115, endPoint y: 53, distance: 226.9
click at [115, 53] on div "SEARCH BY Search By Assets Search ID, Title, Description, Keywords, or Category…" at bounding box center [233, 56] width 320 height 25
paste input "SKTBZ_FC13_BRA_PROMO_NEWSEASON9_30"
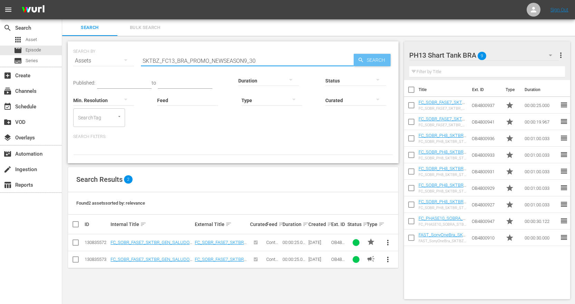
click at [375, 60] on span "Search" at bounding box center [377, 60] width 27 height 12
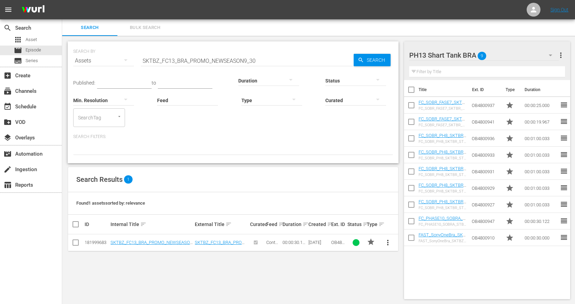
click at [388, 244] on span "more_vert" at bounding box center [388, 243] width 8 height 8
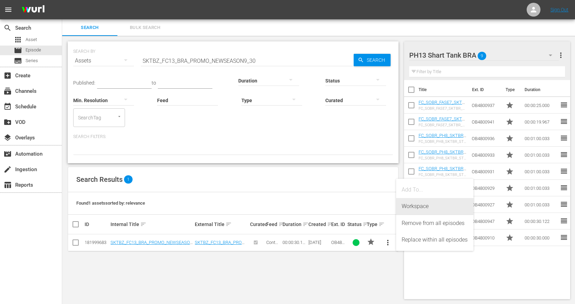
click at [419, 208] on div "Workspace" at bounding box center [434, 206] width 66 height 17
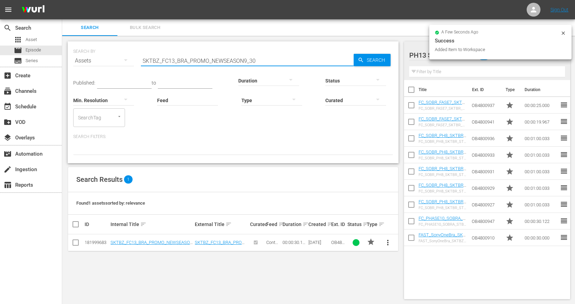
drag, startPoint x: 284, startPoint y: 57, endPoint x: -94, endPoint y: 38, distance: 378.8
click at [0, 38] on html "menu Sign Out search Search apps Asset movie Episode subtitles Series add_box C…" at bounding box center [287, 152] width 575 height 304
paste input "BESTOFSKTBZ_10AÑOS_6"
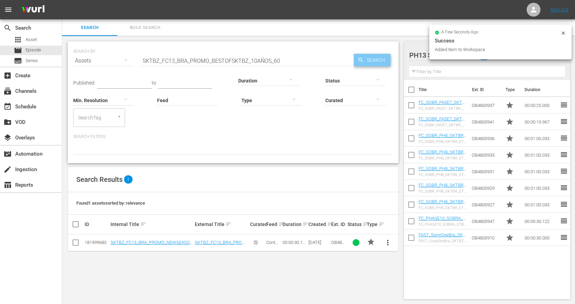
click at [384, 63] on span "Search" at bounding box center [377, 60] width 27 height 12
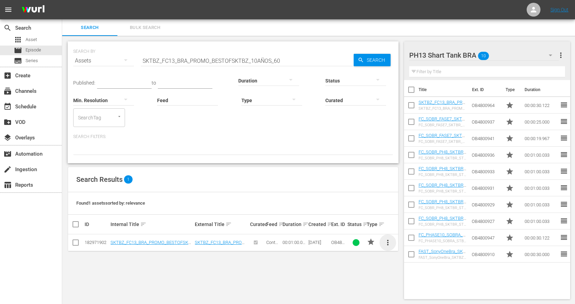
click at [385, 246] on span "more_vert" at bounding box center [388, 243] width 8 height 8
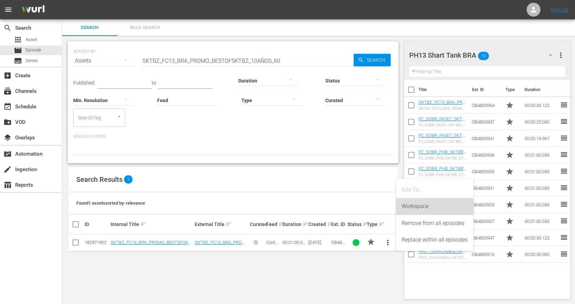
click at [425, 209] on div "Workspace" at bounding box center [434, 206] width 66 height 17
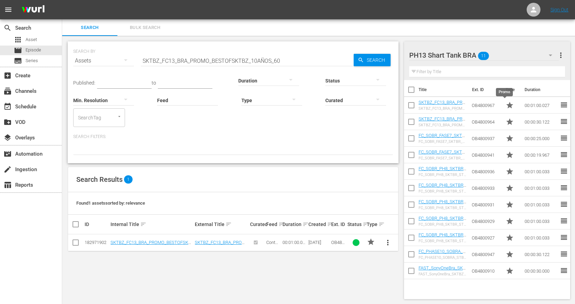
click at [505, 106] on span "star" at bounding box center [509, 105] width 8 height 8
click at [506, 107] on span "star" at bounding box center [509, 105] width 8 height 8
click at [371, 242] on span "star" at bounding box center [371, 242] width 8 height 8
click at [370, 243] on span "star" at bounding box center [371, 242] width 8 height 8
click at [370, 284] on div "SEARCH BY Search By Assets Search ID, Title, Description, Keywords, or Category…" at bounding box center [233, 170] width 342 height 269
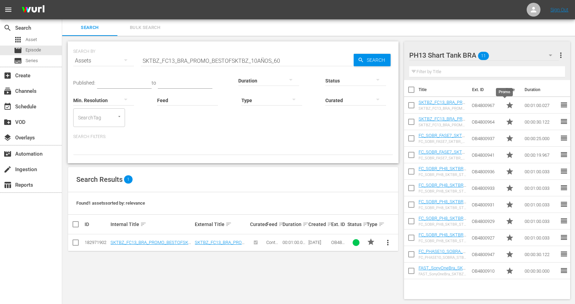
click at [505, 105] on span "star" at bounding box center [509, 105] width 8 height 8
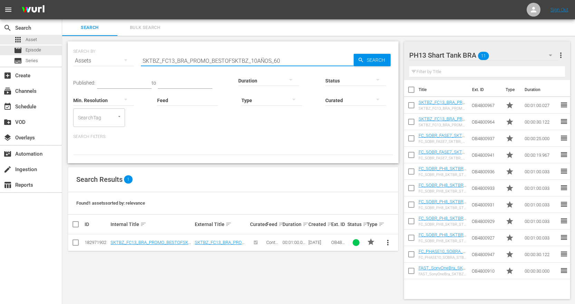
drag, startPoint x: 302, startPoint y: 61, endPoint x: -45, endPoint y: 32, distance: 348.4
click at [0, 32] on html "menu Sign Out search Search apps Asset movie Episode subtitles Series add_box C…" at bounding box center [287, 152] width 575 height 304
paste input "3"
type input "SKTBZ_FC13_BRA_PROMO_BESTOFSKTBZ_30"
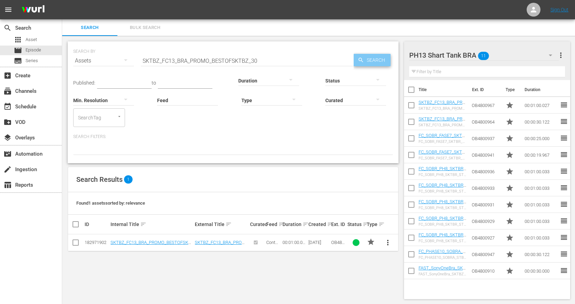
click at [380, 63] on span "Search" at bounding box center [377, 60] width 27 height 12
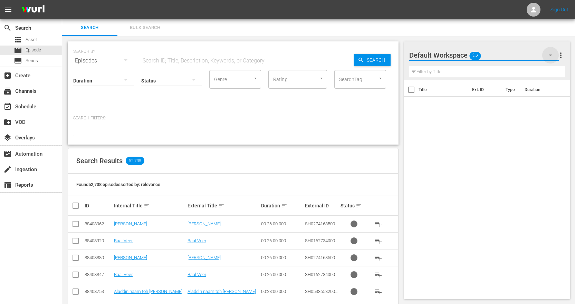
click at [553, 55] on icon "button" at bounding box center [550, 55] width 8 height 8
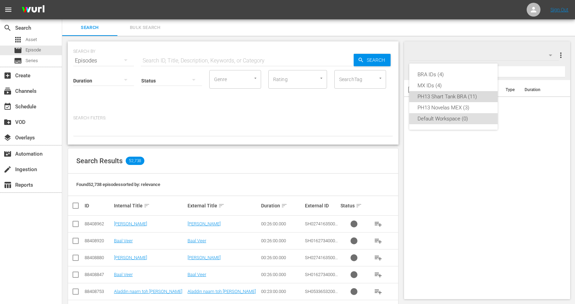
click at [475, 98] on div "PH13 Shart Tank BRA (11)" at bounding box center [453, 96] width 72 height 11
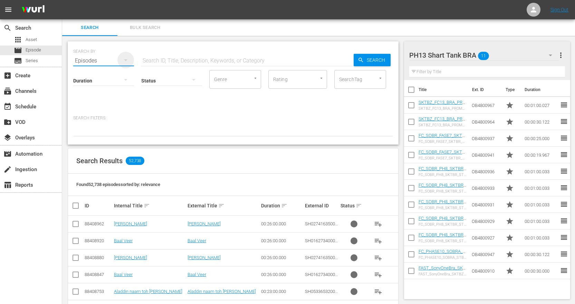
click at [124, 59] on icon "button" at bounding box center [126, 60] width 8 height 8
drag, startPoint x: 88, startPoint y: 116, endPoint x: 158, endPoint y: 98, distance: 71.8
click at [92, 116] on div "Assets" at bounding box center [95, 118] width 28 height 11
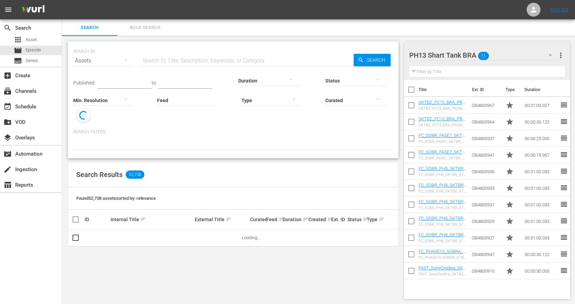
click at [235, 60] on input "text" at bounding box center [247, 60] width 213 height 17
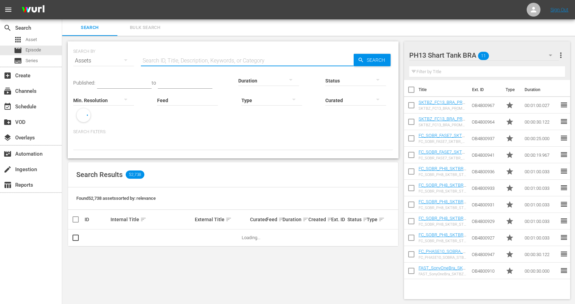
paste input "CNMA_FC13_BRA_SIZZLE_120"
click at [365, 59] on span "Search" at bounding box center [377, 60] width 27 height 12
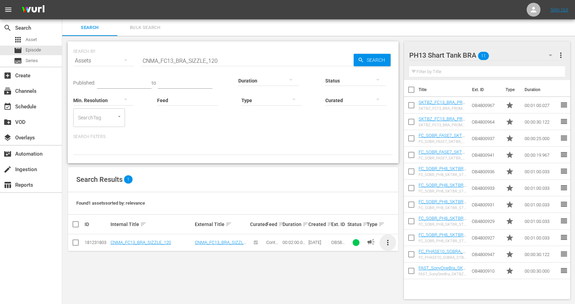
click at [388, 245] on span "more_vert" at bounding box center [388, 243] width 8 height 8
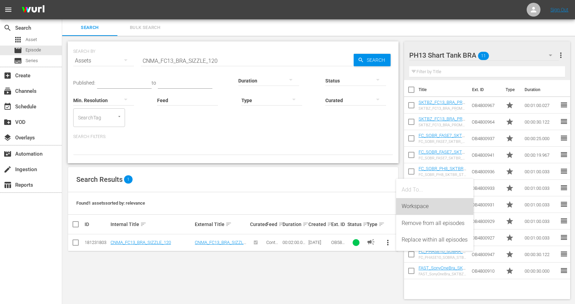
click at [415, 208] on div "Workspace" at bounding box center [434, 206] width 66 height 17
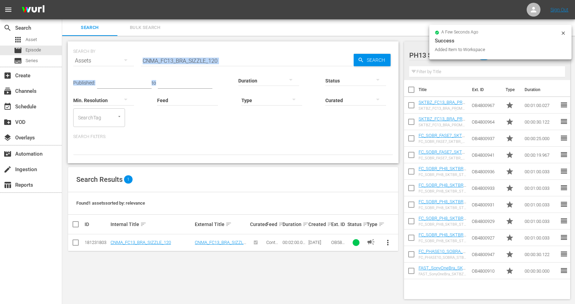
drag, startPoint x: 249, startPoint y: 65, endPoint x: 229, endPoint y: 64, distance: 20.1
click at [229, 64] on div "SEARCH BY Search By Assets Search ID, Title, Description, Keywords, or Category…" at bounding box center [233, 102] width 331 height 122
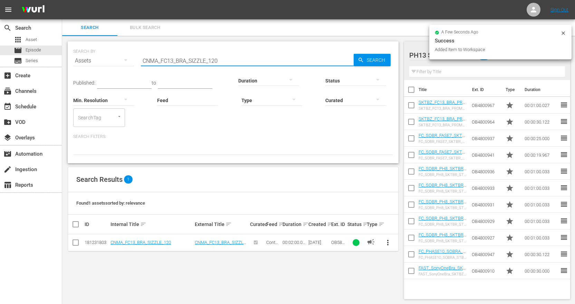
drag, startPoint x: 238, startPoint y: 59, endPoint x: 67, endPoint y: 55, distance: 171.3
click at [67, 55] on div "SEARCH BY Search By Assets Search ID, Title, Description, Keywords, or Category…" at bounding box center [233, 170] width 342 height 269
paste input "FC_PHASE12_SOBR_CNMA_EVERGREEN_CD_6"
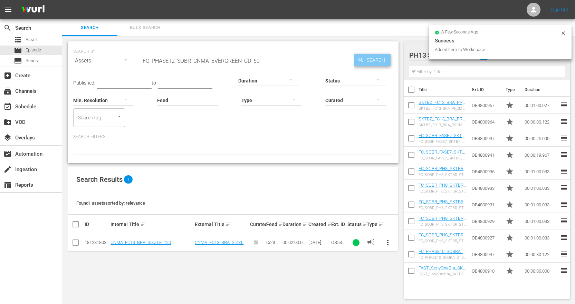
click at [368, 61] on span "Search" at bounding box center [377, 60] width 27 height 12
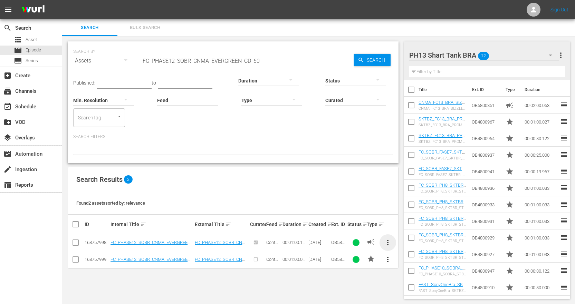
click at [386, 242] on span "more_vert" at bounding box center [388, 243] width 8 height 8
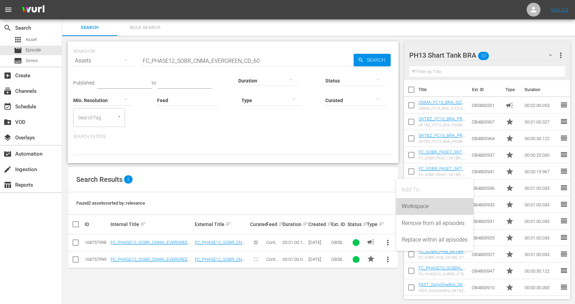
click at [420, 205] on div "Workspace" at bounding box center [434, 206] width 66 height 17
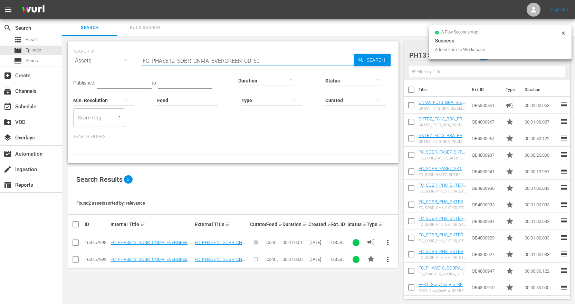
drag, startPoint x: 274, startPoint y: 60, endPoint x: 106, endPoint y: 62, distance: 167.8
click at [106, 62] on div "SEARCH BY Search By Assets Search ID, Title, Description, Keywords, or Category…" at bounding box center [233, 56] width 320 height 25
paste input "12"
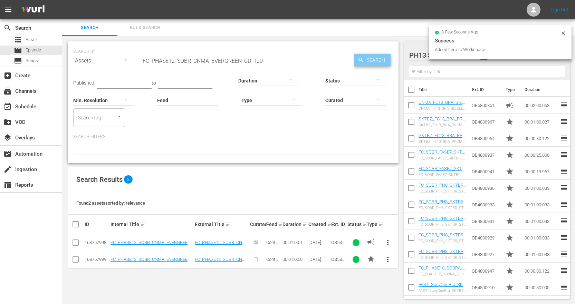
click at [360, 58] on icon "button" at bounding box center [360, 60] width 4 height 4
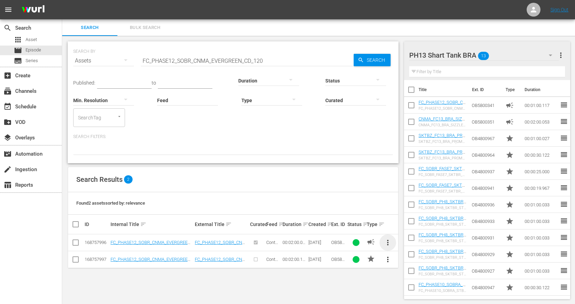
click at [388, 244] on span "more_vert" at bounding box center [388, 243] width 8 height 8
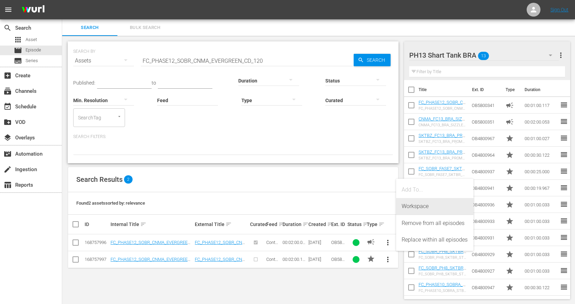
click at [428, 205] on div "Workspace" at bounding box center [434, 206] width 66 height 17
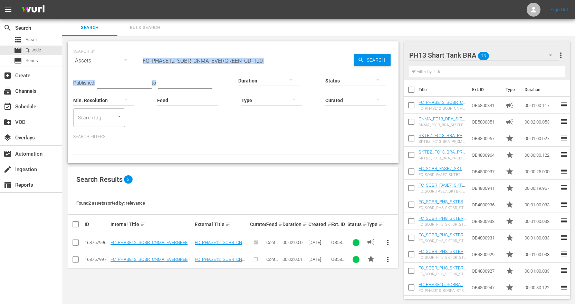
drag, startPoint x: 294, startPoint y: 65, endPoint x: 228, endPoint y: 57, distance: 67.1
click at [138, 61] on div "SEARCH BY Search By Assets Search ID, Title, Description, Keywords, or Category…" at bounding box center [233, 102] width 331 height 122
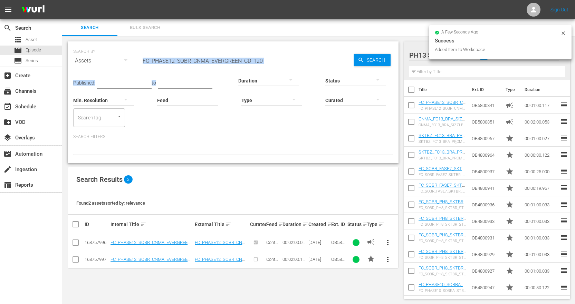
click at [314, 57] on input "FC_PHASE12_SOBR_CNMA_EVERGREEN_CD_120" at bounding box center [247, 60] width 213 height 17
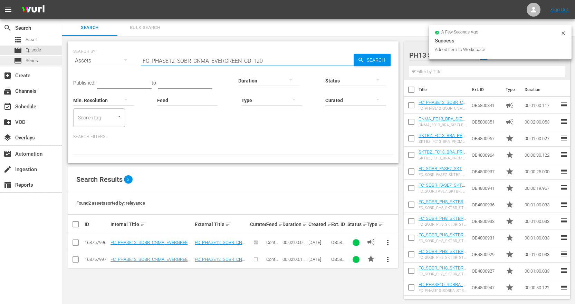
drag, startPoint x: 297, startPoint y: 62, endPoint x: 34, endPoint y: 62, distance: 263.0
click at [62, 0] on div "search Search apps Asset movie Episode subtitles Series add_box Create subscrip…" at bounding box center [318, 0] width 513 height 0
paste input "CNMA_FC13_BRA_MULTISHOW_HL"
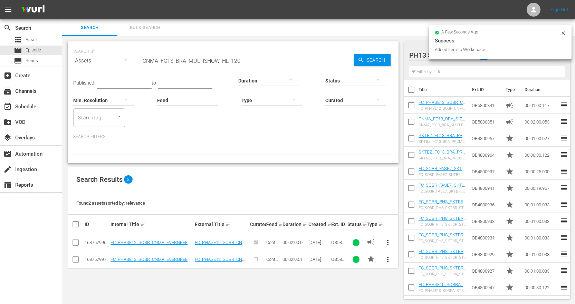
click at [369, 54] on div "SEARCH BY Search By Assets Search ID, Title, Description, Keywords, or Category…" at bounding box center [233, 56] width 320 height 25
click at [372, 59] on span "Search" at bounding box center [377, 60] width 27 height 12
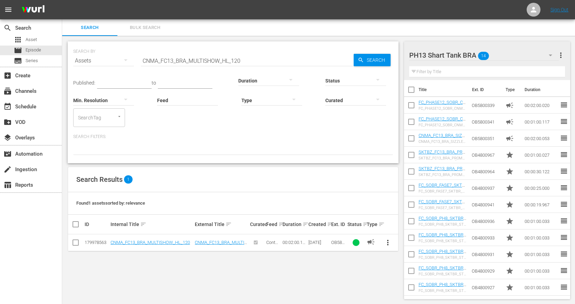
click at [387, 244] on span "more_vert" at bounding box center [388, 243] width 8 height 8
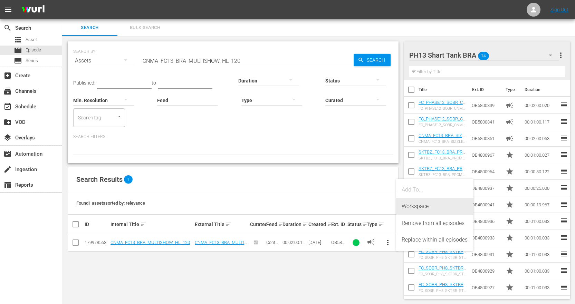
click at [429, 209] on div "Workspace" at bounding box center [434, 206] width 66 height 17
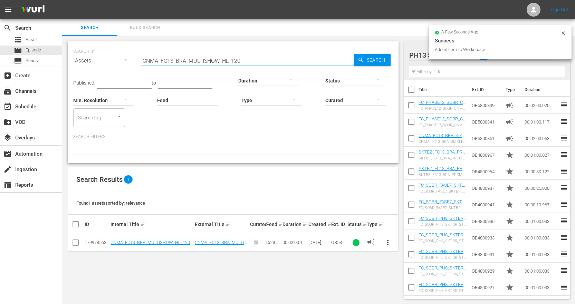
drag, startPoint x: 271, startPoint y: 60, endPoint x: -19, endPoint y: 61, distance: 290.3
click at [0, 61] on html "menu Sign Out search Search apps Asset movie Episode subtitles Series add_box C…" at bounding box center [287, 152] width 575 height 304
paste input "EVERGREEN_1"
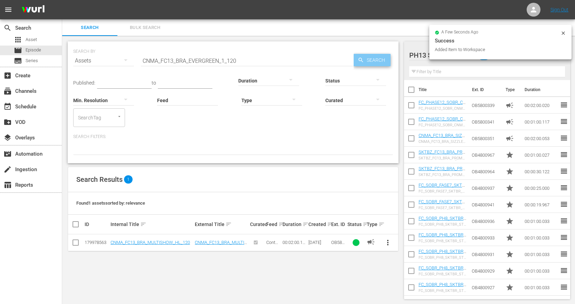
click at [372, 60] on span "Search" at bounding box center [377, 60] width 27 height 12
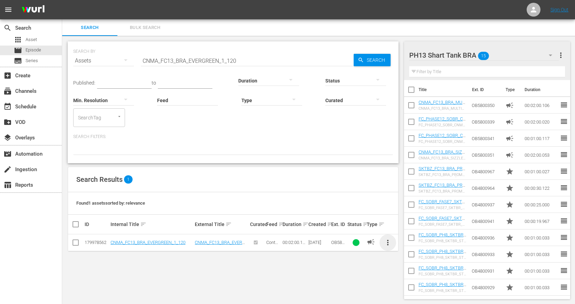
click at [389, 244] on span "more_vert" at bounding box center [388, 243] width 8 height 8
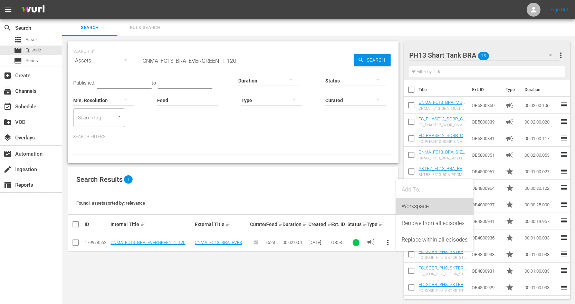
click at [418, 209] on div "Workspace" at bounding box center [434, 206] width 66 height 17
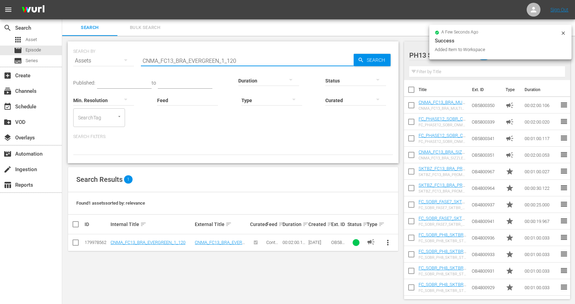
drag, startPoint x: 41, startPoint y: 50, endPoint x: -23, endPoint y: 45, distance: 64.8
click at [0, 45] on html "menu Sign Out search Search apps Asset movie Episode subtitles Series add_box C…" at bounding box center [287, 152] width 575 height 304
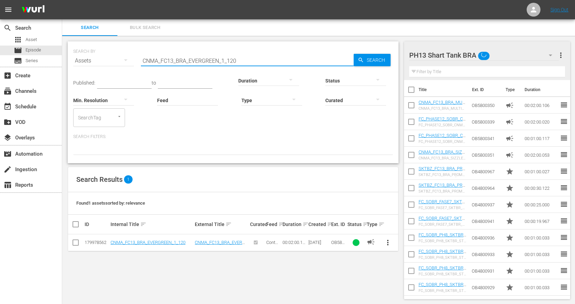
paste input "EMOC_FC13_BRA_EVERGREEN_SHIELD_S1S2"
click at [377, 60] on span "Search" at bounding box center [377, 60] width 27 height 12
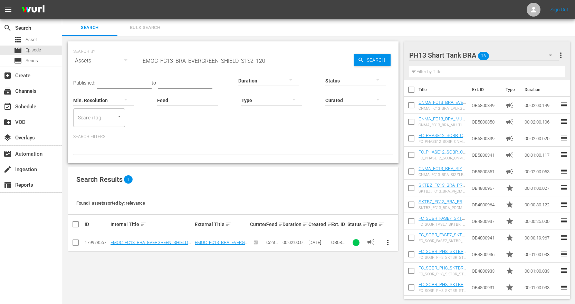
click at [387, 243] on span "more_vert" at bounding box center [388, 243] width 8 height 8
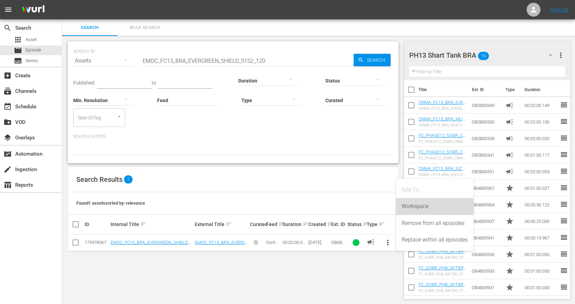
click at [428, 207] on div "Workspace" at bounding box center [434, 206] width 66 height 17
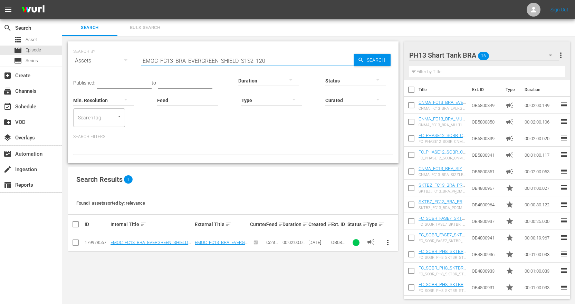
drag, startPoint x: 274, startPoint y: 58, endPoint x: -182, endPoint y: 42, distance: 455.6
click at [0, 42] on html "menu Sign Out search Search apps Asset movie Episode subtitles Series add_box C…" at bounding box center [287, 152] width 575 height 304
paste input "3S4"
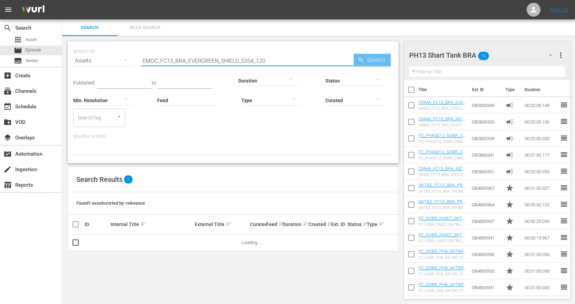
click at [378, 62] on span "Search" at bounding box center [377, 60] width 27 height 12
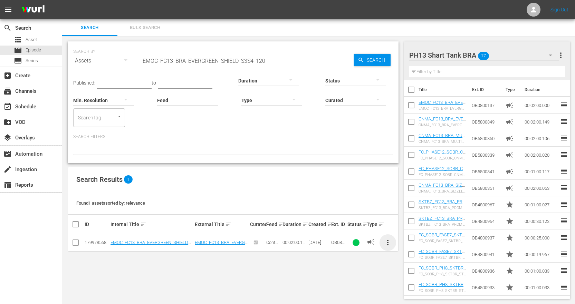
click at [389, 242] on span "more_vert" at bounding box center [388, 243] width 8 height 8
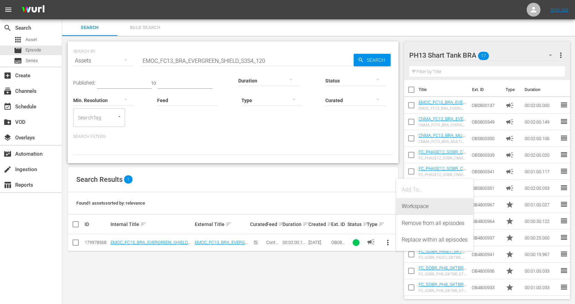
click at [421, 207] on div "Workspace" at bounding box center [434, 206] width 66 height 17
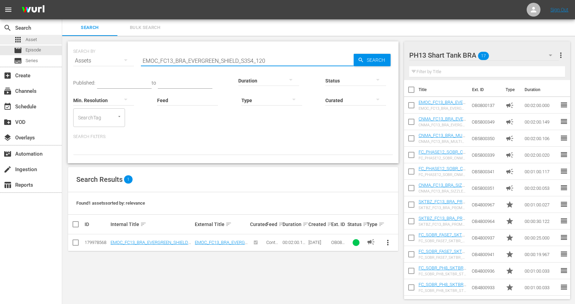
drag, startPoint x: 277, startPoint y: 60, endPoint x: 20, endPoint y: 38, distance: 257.8
click at [62, 0] on div "search Search apps Asset movie Episode subtitles Series add_box Create subscrip…" at bounding box center [318, 0] width 513 height 0
paste input "5S6"
click at [388, 244] on span "more_vert" at bounding box center [388, 243] width 8 height 8
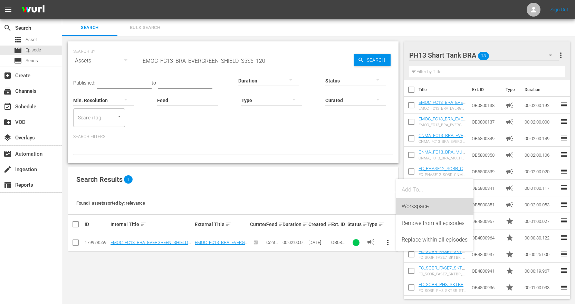
click at [417, 212] on div "Workspace" at bounding box center [434, 206] width 66 height 17
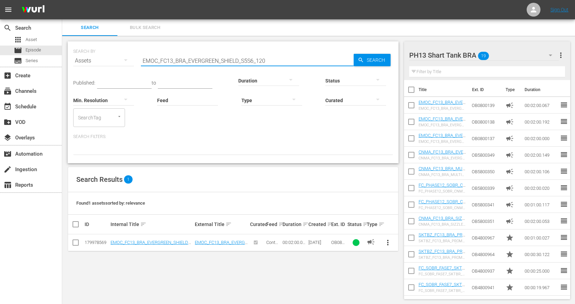
drag, startPoint x: 286, startPoint y: 63, endPoint x: -64, endPoint y: 51, distance: 350.2
click at [0, 51] on html "menu Sign Out search Search apps Asset movie Episode subtitles Series add_box C…" at bounding box center [287, 152] width 575 height 304
paste input "SKTBZ_FC13_BRA_EVERGREEN"
click at [380, 60] on span "Search" at bounding box center [377, 60] width 27 height 12
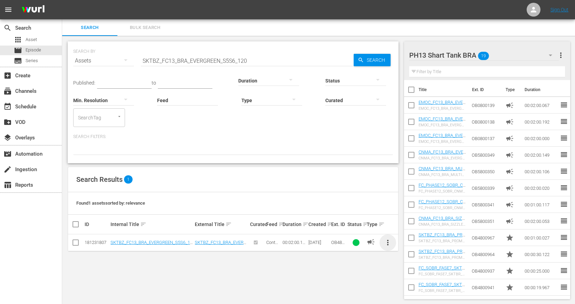
click at [388, 242] on span "more_vert" at bounding box center [388, 243] width 8 height 8
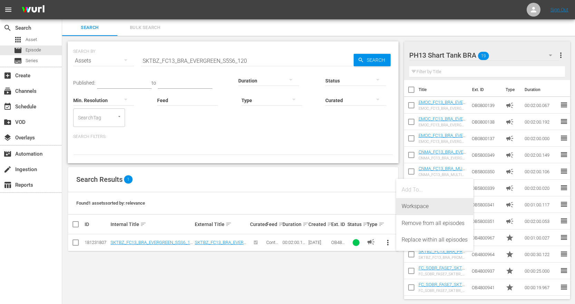
click at [428, 208] on div "Workspace" at bounding box center [434, 206] width 66 height 17
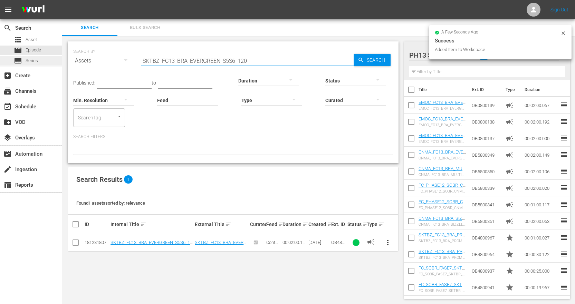
drag, startPoint x: 262, startPoint y: 61, endPoint x: 50, endPoint y: 57, distance: 212.0
click at [62, 0] on div "search Search apps Asset movie Episode subtitles Series add_box Create subscrip…" at bounding box center [318, 0] width 513 height 0
paste input "1S2"
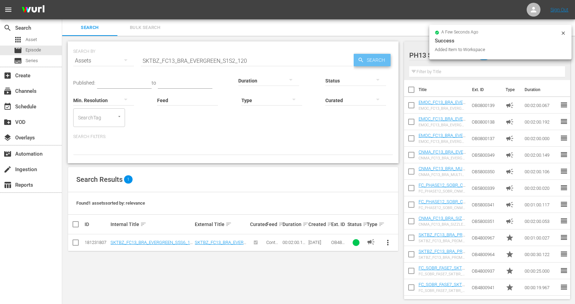
click at [386, 65] on span "Search" at bounding box center [377, 60] width 27 height 12
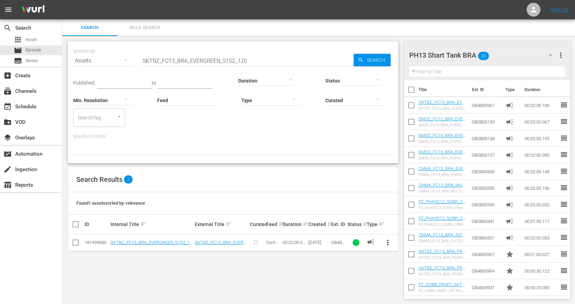
click at [386, 242] on span "more_vert" at bounding box center [388, 243] width 8 height 8
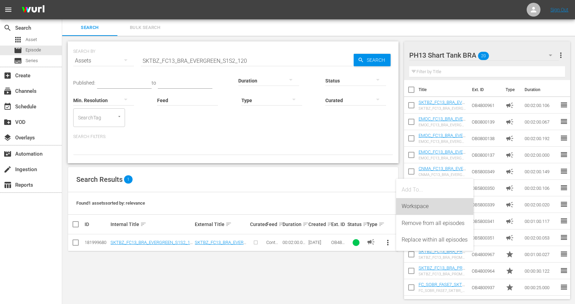
click at [421, 211] on div "Workspace" at bounding box center [434, 206] width 66 height 17
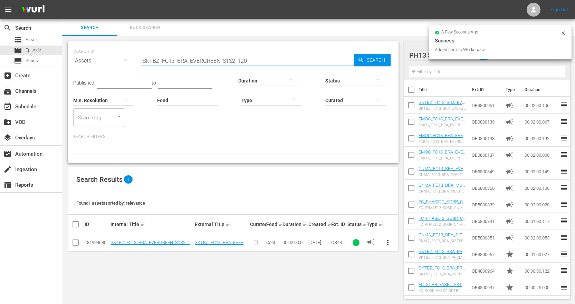
drag, startPoint x: 255, startPoint y: 58, endPoint x: -115, endPoint y: 44, distance: 370.0
click at [0, 44] on html "menu Sign Out search Search apps Asset movie Episode subtitles Series add_box C…" at bounding box center [287, 152] width 575 height 304
paste input "3S4"
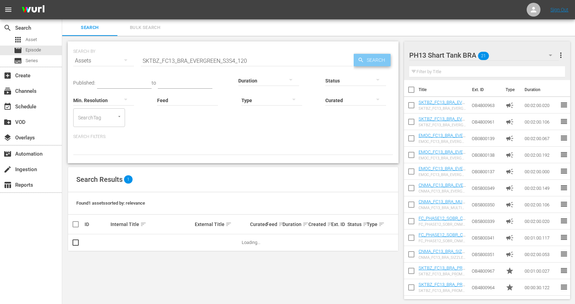
click at [383, 60] on span "Search" at bounding box center [377, 60] width 27 height 12
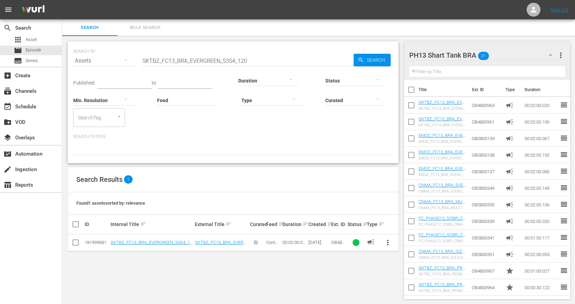
click at [388, 243] on span "more_vert" at bounding box center [388, 243] width 8 height 8
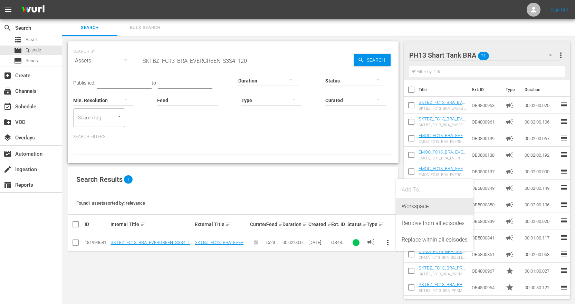
click at [425, 204] on div "Workspace" at bounding box center [434, 206] width 66 height 17
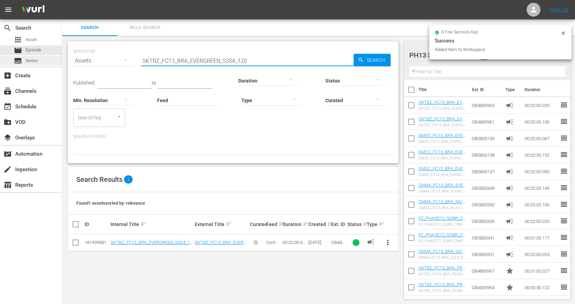
drag, startPoint x: 273, startPoint y: 61, endPoint x: 33, endPoint y: 61, distance: 239.9
click at [62, 0] on div "search Search apps Asset movie Episode subtitles Series add_box Create subscrip…" at bounding box center [318, 0] width 513 height 0
paste input "7S8"
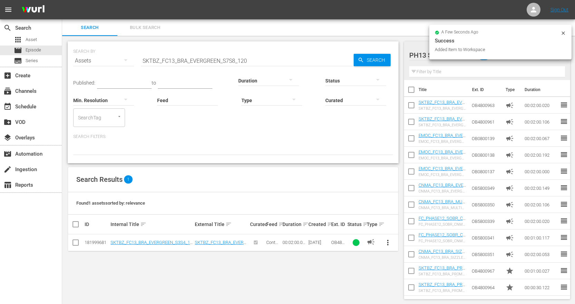
click at [379, 64] on div "Status" at bounding box center [355, 76] width 61 height 25
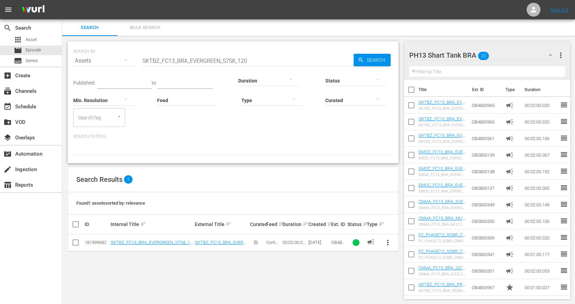
click at [388, 243] on span "more_vert" at bounding box center [388, 243] width 8 height 8
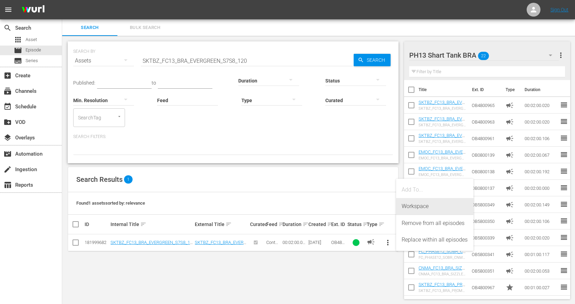
click at [421, 206] on div "Workspace" at bounding box center [434, 206] width 66 height 17
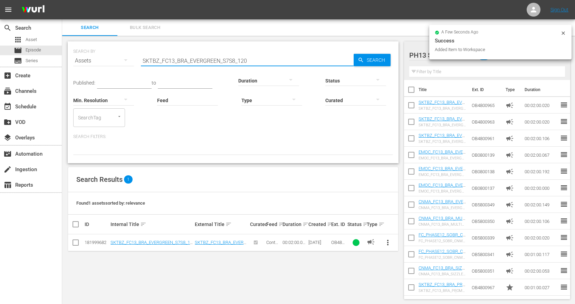
drag, startPoint x: 260, startPoint y: 57, endPoint x: -156, endPoint y: 10, distance: 418.9
click at [0, 10] on html "menu Sign Out search Search apps Asset movie Episode subtitles Series add_box C…" at bounding box center [287, 152] width 575 height 304
paste input "BESTOFSKTBZ"
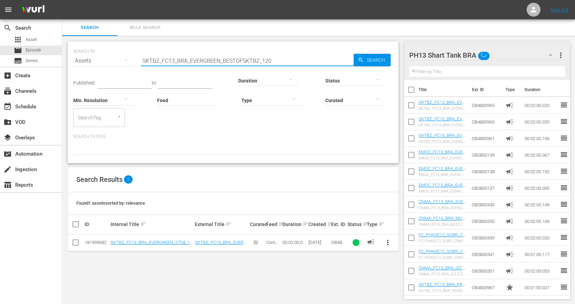
type input "SKTBZ_FC13_BRA_EVERGREEN_BESTOFSKTBZ_120"
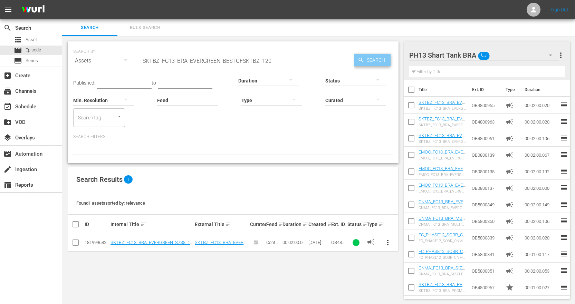
click at [371, 62] on span "Search" at bounding box center [377, 60] width 27 height 12
click at [389, 243] on span "more_vert" at bounding box center [388, 243] width 8 height 8
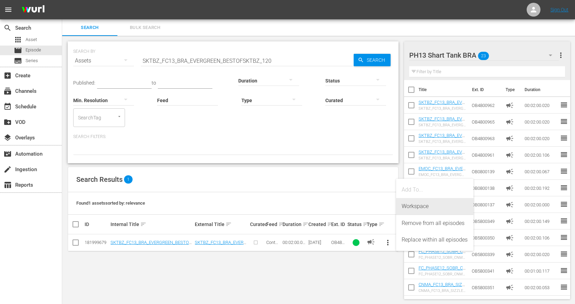
click at [425, 208] on div "Workspace" at bounding box center [434, 206] width 66 height 17
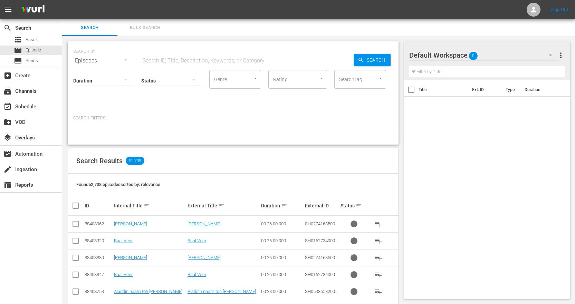
click at [550, 56] on icon "button" at bounding box center [550, 55] width 8 height 8
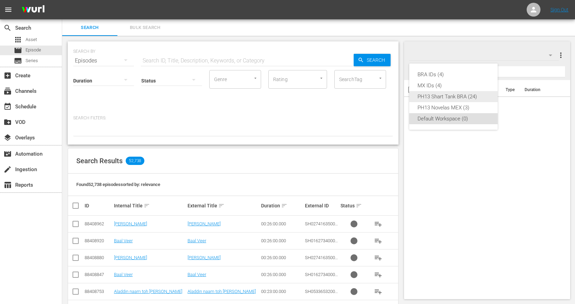
click at [464, 99] on div "PH13 Shart Tank BRA (24)" at bounding box center [453, 96] width 72 height 11
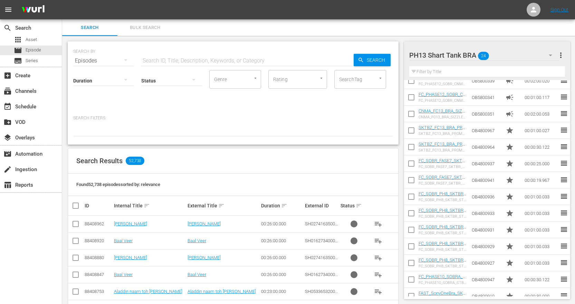
scroll to position [198, 0]
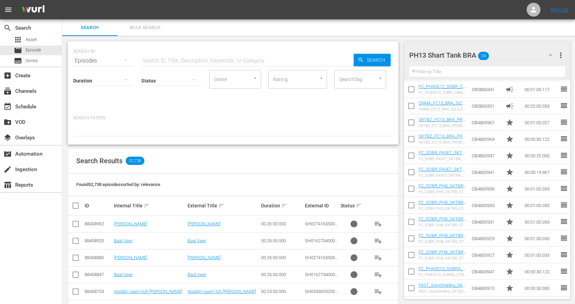
click at [118, 58] on button "button" at bounding box center [125, 60] width 17 height 17
click at [92, 118] on div "Assets" at bounding box center [95, 118] width 28 height 11
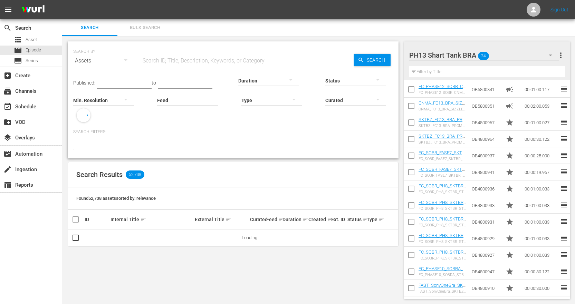
click at [242, 63] on input "text" at bounding box center [247, 60] width 213 height 17
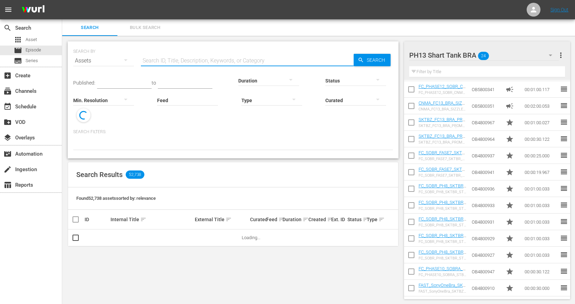
paste input "SKTBZ_FC13_BRA_PROMO_BESTOFSKTBZ_30"
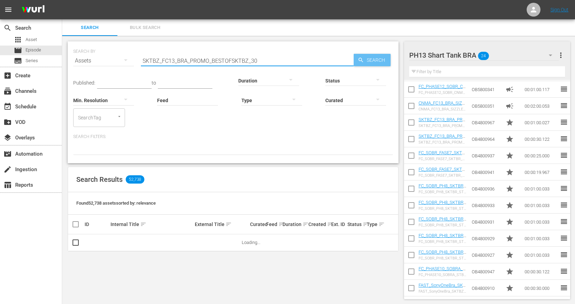
type input "SKTBZ_FC13_BRA_PROMO_BESTOFSKTBZ_30"
click at [381, 62] on span "Search" at bounding box center [377, 60] width 27 height 12
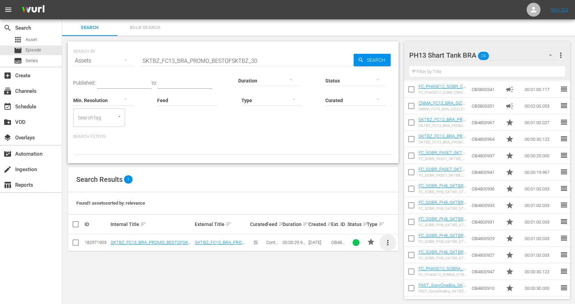
click at [387, 243] on span "more_vert" at bounding box center [388, 243] width 8 height 8
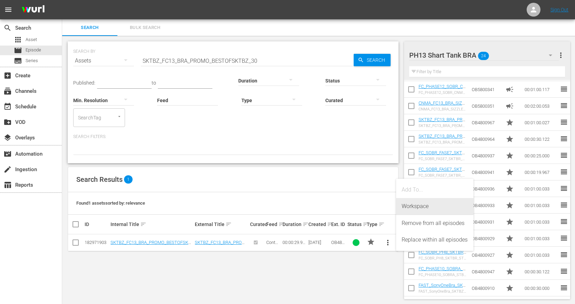
click at [419, 213] on div "Workspace" at bounding box center [434, 206] width 66 height 17
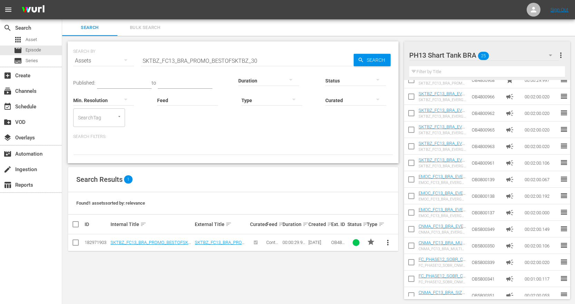
scroll to position [0, 0]
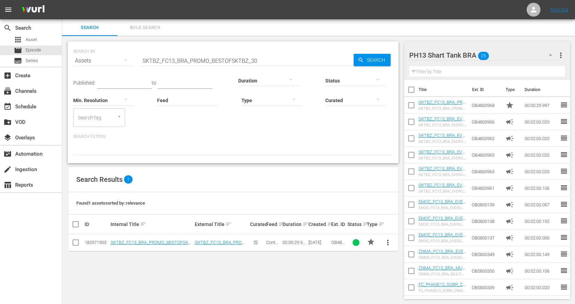
click at [506, 90] on th "Type" at bounding box center [510, 89] width 19 height 19
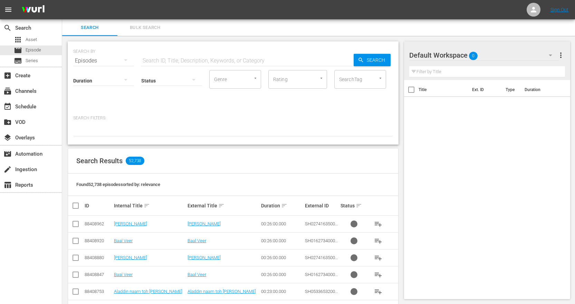
click at [548, 54] on icon "button" at bounding box center [550, 55] width 8 height 8
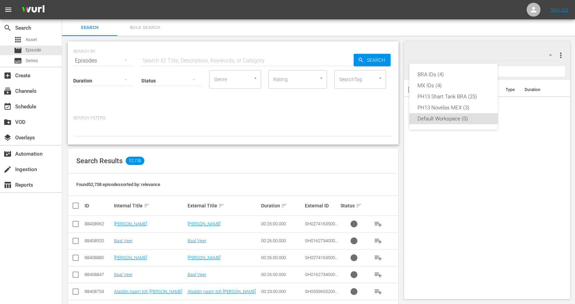
drag, startPoint x: 100, startPoint y: 59, endPoint x: 106, endPoint y: 61, distance: 6.0
click at [101, 59] on div "BRA IDs (4) MX IDs (4) PH13 Shart Tank BRA (25) PH13 Novelas MEX (3) Default Wo…" at bounding box center [287, 152] width 575 height 304
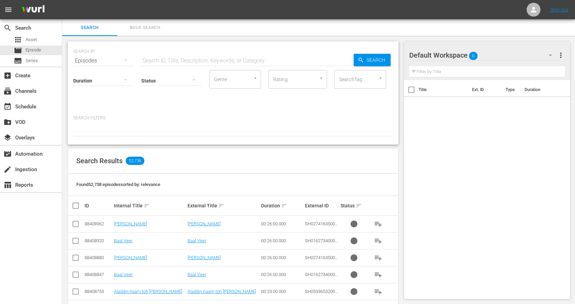
click at [130, 68] on div "Duration" at bounding box center [103, 76] width 61 height 25
click at [127, 56] on button "button" at bounding box center [125, 60] width 17 height 17
drag, startPoint x: 91, startPoint y: 116, endPoint x: 186, endPoint y: 86, distance: 99.7
click at [99, 113] on div "Assets" at bounding box center [95, 118] width 28 height 11
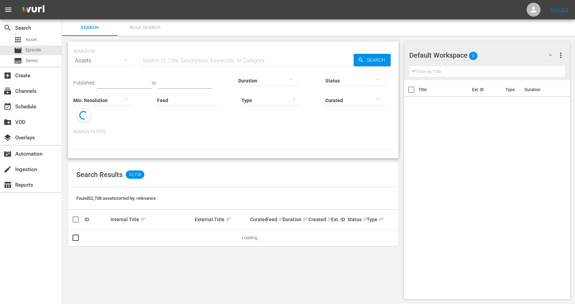
click at [229, 62] on input "text" at bounding box center [247, 60] width 213 height 17
paste input "NOV_FC13_MEXUSH_EVERGREEN_DOBAR_120"
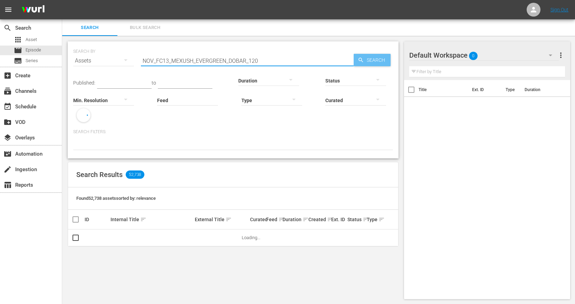
type input "NOV_FC13_MEXUSH_EVERGREEN_DOBAR_120"
click at [376, 62] on span "Search" at bounding box center [377, 60] width 27 height 12
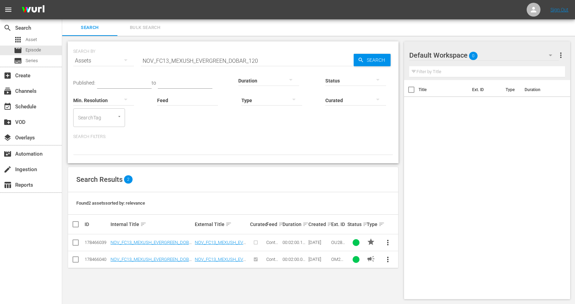
click at [387, 262] on span "more_vert" at bounding box center [388, 259] width 8 height 8
click at [419, 219] on div "Workspace" at bounding box center [434, 223] width 66 height 17
click at [410, 105] on input "checkbox" at bounding box center [411, 106] width 14 height 14
checkbox input "true"
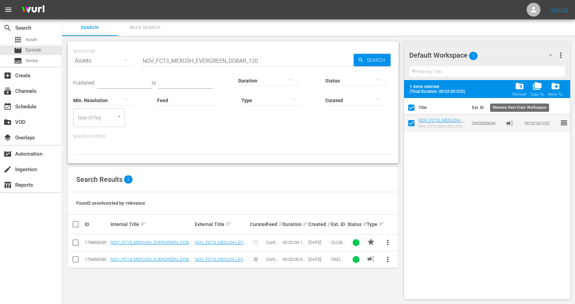
click at [515, 87] on span "folder_delete" at bounding box center [519, 85] width 9 height 9
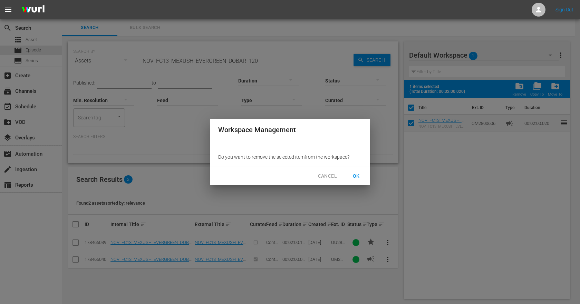
click at [353, 175] on span "OK" at bounding box center [356, 176] width 11 height 9
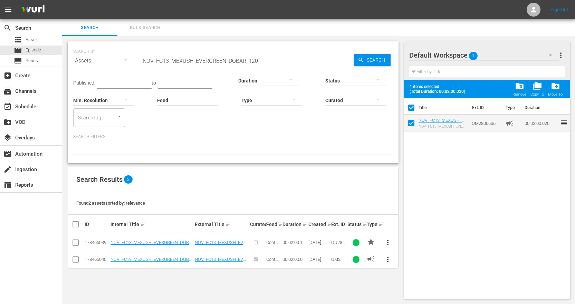
checkbox input "false"
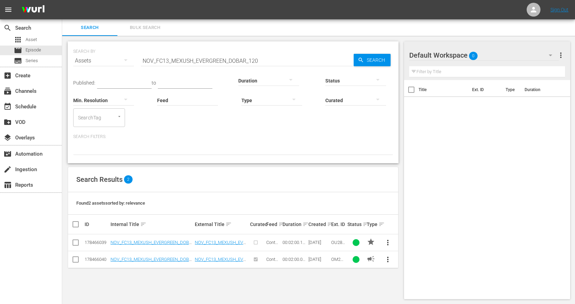
click at [552, 55] on icon "button" at bounding box center [550, 55] width 8 height 8
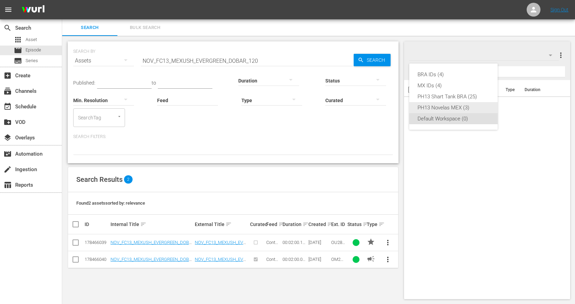
click at [462, 109] on div "PH13 Novelas MEX (3)" at bounding box center [453, 107] width 72 height 11
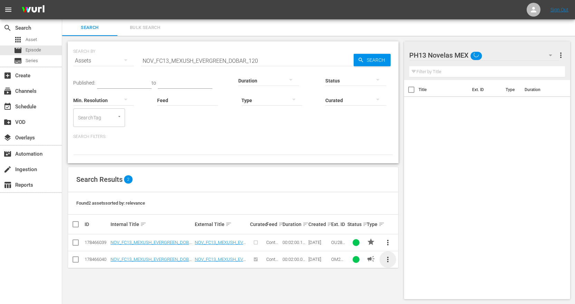
click at [388, 262] on span "more_vert" at bounding box center [388, 259] width 8 height 8
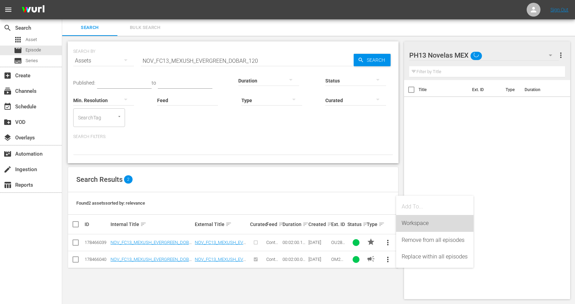
click at [421, 225] on div "Workspace" at bounding box center [434, 223] width 66 height 17
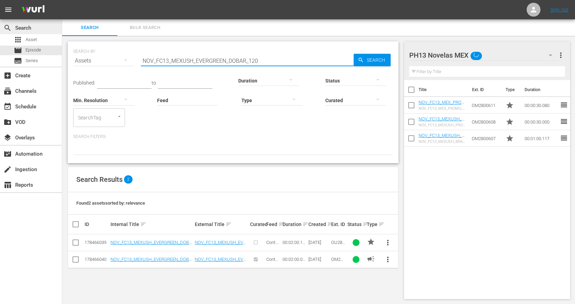
drag, startPoint x: 288, startPoint y: 60, endPoint x: 31, endPoint y: 28, distance: 258.5
click at [62, 0] on div "search Search apps Asset movie Episode subtitles Series add_box Create subscrip…" at bounding box center [318, 0] width 513 height 0
paste input "PERFIL_MARISELA"
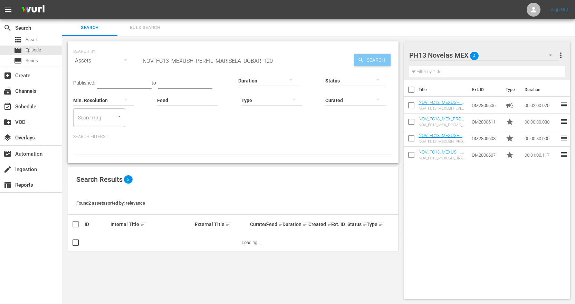
click at [364, 58] on span "Search" at bounding box center [377, 60] width 27 height 12
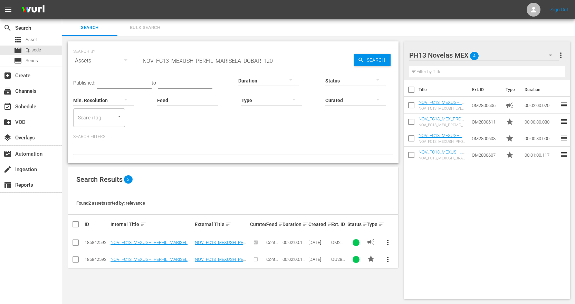
click at [389, 244] on span "more_vert" at bounding box center [388, 243] width 8 height 8
click at [423, 207] on div "Workspace" at bounding box center [434, 206] width 66 height 17
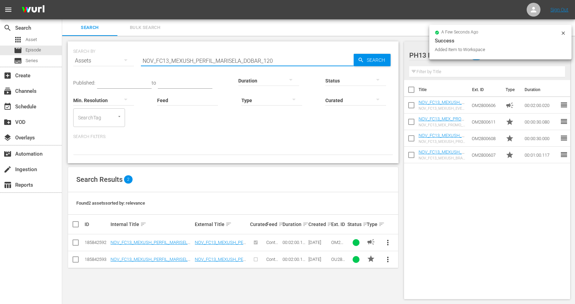
drag, startPoint x: 286, startPoint y: 60, endPoint x: 106, endPoint y: 52, distance: 180.4
click at [106, 52] on div "SEARCH BY Search By Assets Search ID, Title, Description, Keywords, or Category…" at bounding box center [233, 56] width 320 height 25
paste input "BARBAR"
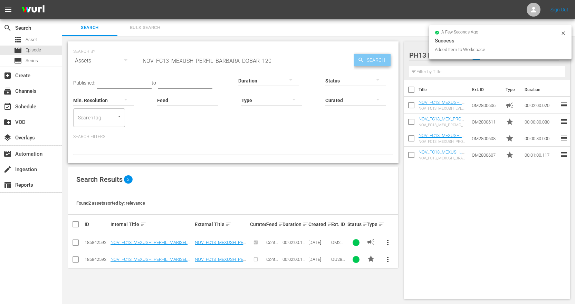
click at [375, 57] on span "Search" at bounding box center [377, 60] width 27 height 12
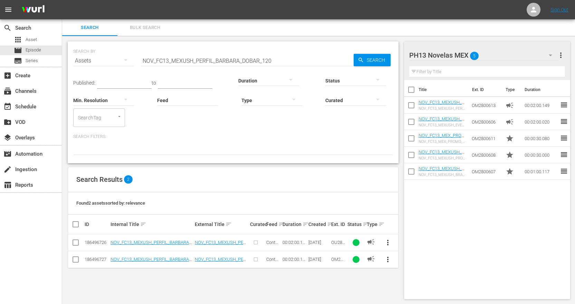
click at [389, 263] on span "more_vert" at bounding box center [388, 259] width 8 height 8
click at [425, 223] on div "Workspace" at bounding box center [434, 223] width 66 height 17
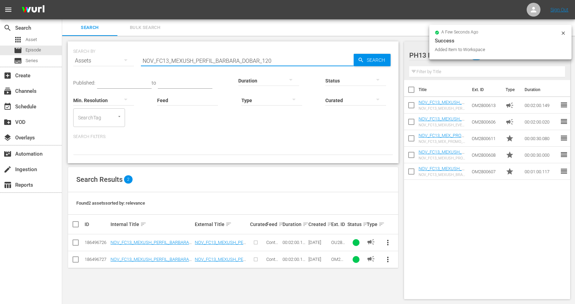
drag, startPoint x: 297, startPoint y: 63, endPoint x: -59, endPoint y: 61, distance: 355.9
click at [0, 61] on html "menu Sign Out search Search apps Asset movie Episode subtitles Series add_box C…" at bounding box center [287, 152] width 575 height 304
paste input "_EVERGREEN_BIENV-REALIDAD"
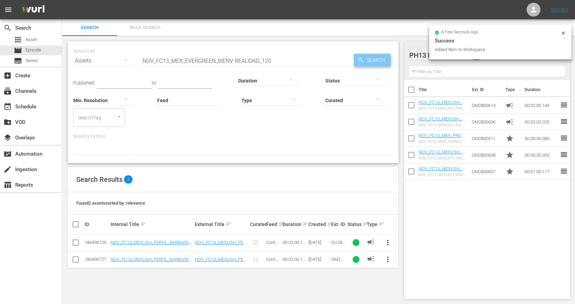
click at [384, 57] on span "Search" at bounding box center [377, 60] width 27 height 12
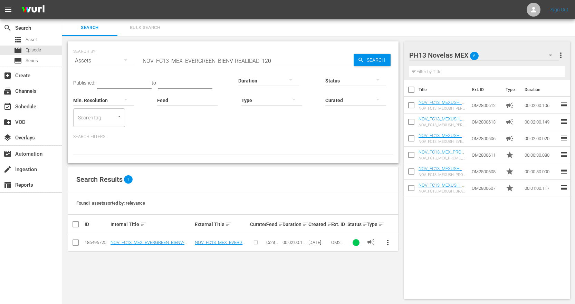
click at [387, 243] on span "more_vert" at bounding box center [388, 243] width 8 height 8
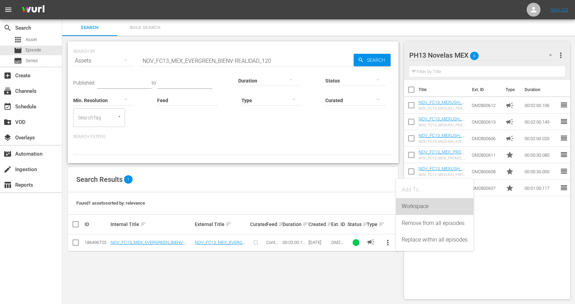
click at [433, 208] on div "Workspace" at bounding box center [434, 206] width 66 height 17
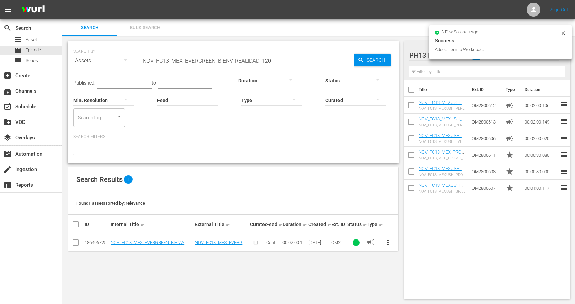
drag, startPoint x: 297, startPoint y: 61, endPoint x: -48, endPoint y: 58, distance: 344.2
click at [0, 58] on html "menu Sign Out search Search apps Asset movie Episode subtitles Series add_box C…" at bounding box center [287, 152] width 575 height 304
paste input "FC_PHASE11_SOUS_SOMX_COMP_TRAILER_CD_120_AD"
click at [381, 64] on div "Status" at bounding box center [355, 76] width 61 height 25
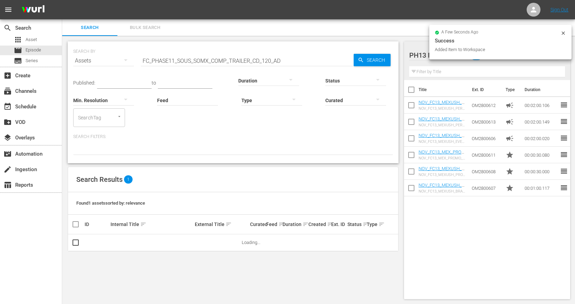
click at [380, 64] on div "Status" at bounding box center [355, 76] width 61 height 25
click at [381, 64] on span "Search" at bounding box center [377, 60] width 27 height 12
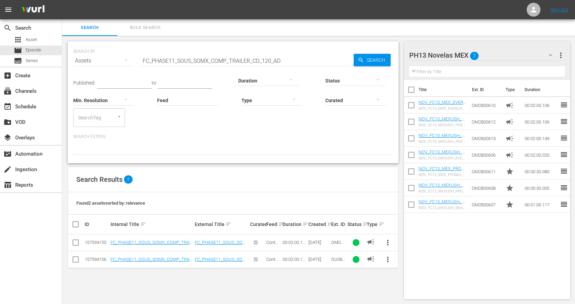
click at [388, 244] on span "more_vert" at bounding box center [388, 243] width 8 height 8
click at [432, 207] on div "Workspace" at bounding box center [434, 206] width 66 height 17
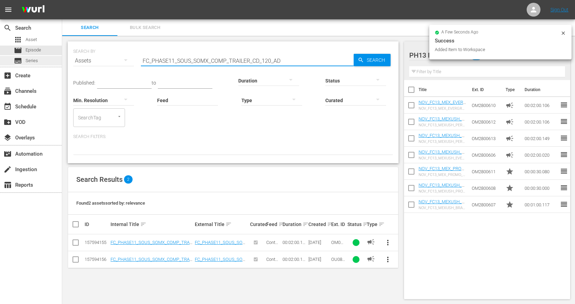
drag, startPoint x: 291, startPoint y: 58, endPoint x: 49, endPoint y: 56, distance: 242.3
click at [62, 0] on div "search Search apps Asset movie Episode subtitles Series add_box Create subscrip…" at bounding box center [318, 0] width 513 height 0
paste input "IMELAPSE_CD_6"
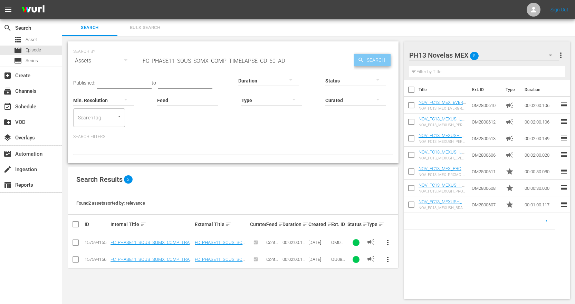
click at [381, 59] on span "Search" at bounding box center [377, 60] width 27 height 12
click at [389, 241] on span "more_vert" at bounding box center [388, 243] width 8 height 8
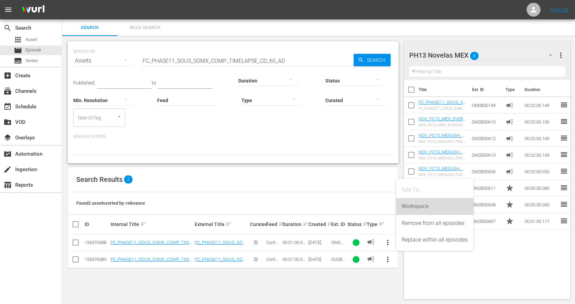
click at [417, 208] on div "Workspace" at bounding box center [434, 206] width 66 height 17
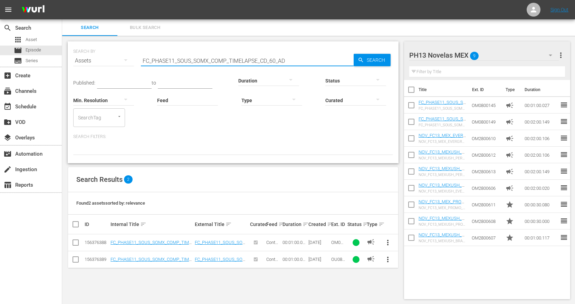
drag, startPoint x: 305, startPoint y: 61, endPoint x: -44, endPoint y: 48, distance: 349.2
click at [0, 48] on html "menu Sign Out search Search apps Asset movie Episode subtitles Series add_box C…" at bounding box center [287, 152] width 575 height 304
paste input "BTS_CD_12"
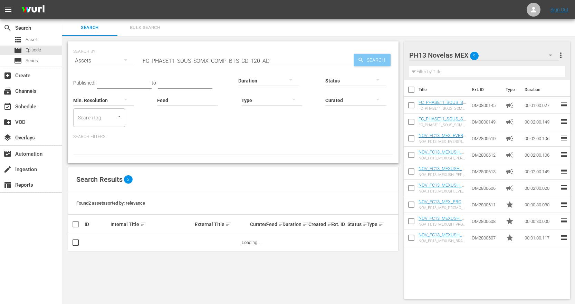
click at [372, 62] on span "Search" at bounding box center [377, 60] width 27 height 12
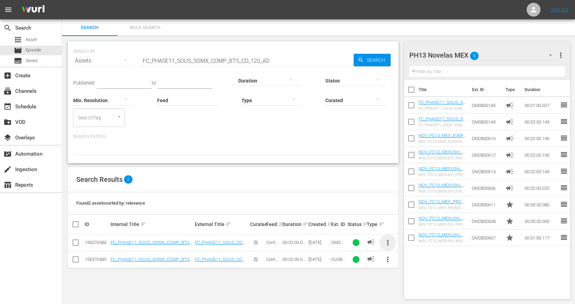
click at [390, 243] on span "more_vert" at bounding box center [388, 243] width 8 height 8
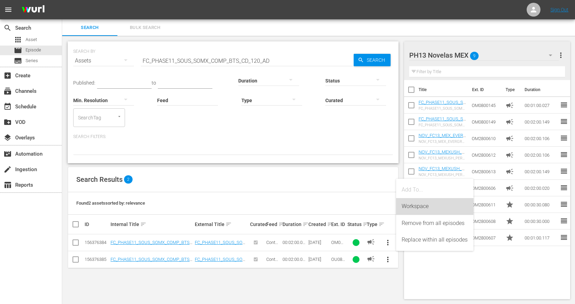
click at [429, 205] on div "Workspace" at bounding box center [434, 206] width 66 height 17
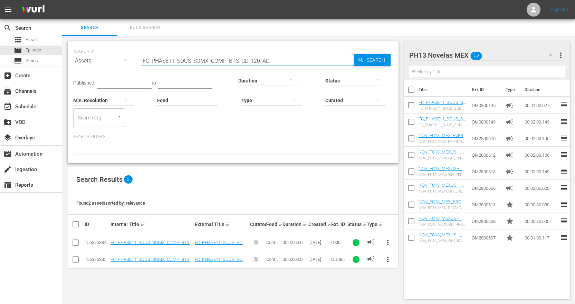
drag, startPoint x: 289, startPoint y: 60, endPoint x: -80, endPoint y: 37, distance: 369.4
click at [0, 37] on html "menu Sign Out search Search apps Asset movie Episode subtitles Series add_box C…" at bounding box center [287, 152] width 575 height 304
paste input "_12_SOUS_SOMX_COMP_TRIVIAS_CD_120"
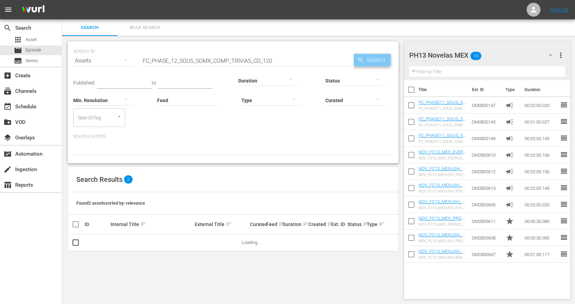
click at [382, 59] on span "Search" at bounding box center [377, 60] width 27 height 12
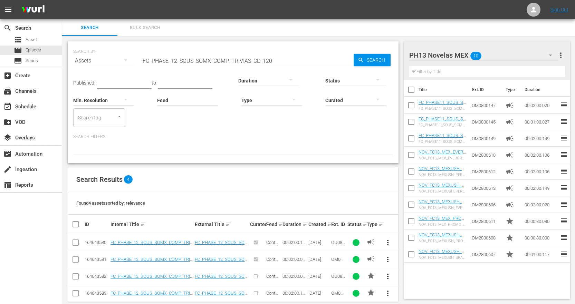
click at [389, 260] on span "more_vert" at bounding box center [388, 259] width 8 height 8
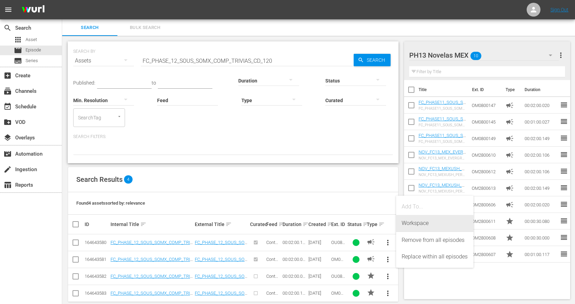
click at [426, 224] on div "Workspace" at bounding box center [434, 223] width 66 height 17
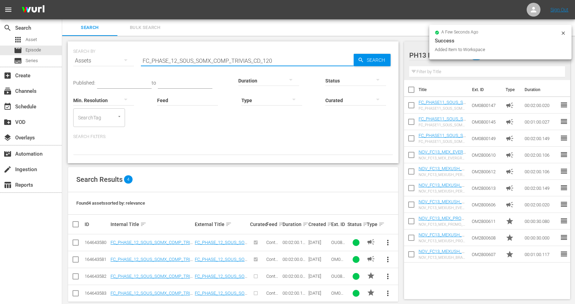
drag, startPoint x: 281, startPoint y: 62, endPoint x: -41, endPoint y: 60, distance: 321.7
click at [0, 60] on html "menu Sign Out search Search apps Asset movie Episode subtitles Series add_box C…" at bounding box center [287, 152] width 575 height 304
paste input "11_SOMX_STMEX_MAKINGOF S6_CD_120_ORIGINAL"
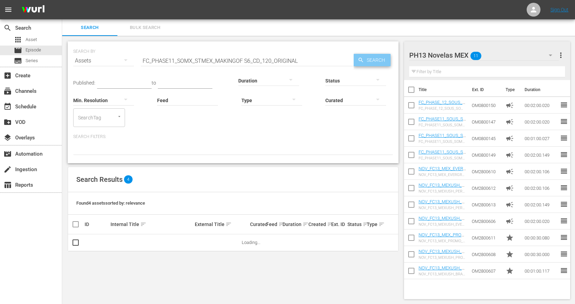
click at [376, 56] on span "Search" at bounding box center [377, 60] width 27 height 12
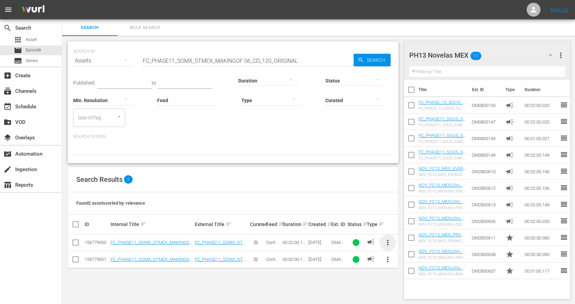
click at [387, 243] on span "more_vert" at bounding box center [388, 243] width 8 height 8
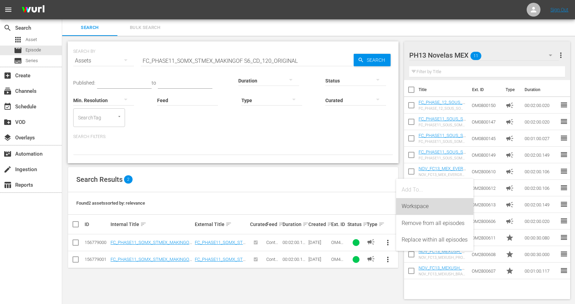
click at [420, 205] on div "Workspace" at bounding box center [434, 206] width 66 height 17
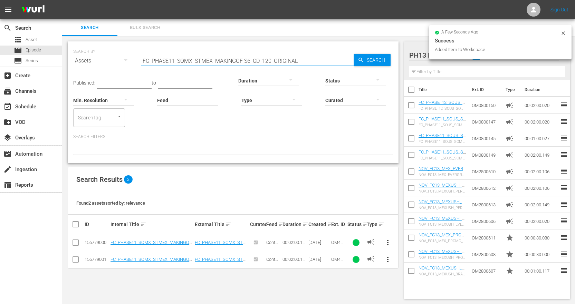
drag, startPoint x: 322, startPoint y: 63, endPoint x: -98, endPoint y: 58, distance: 420.1
click at [0, 58] on html "menu Sign Out search Search apps Asset movie Episode subtitles Series add_box C…" at bounding box center [287, 152] width 575 height 304
paste input "_S5"
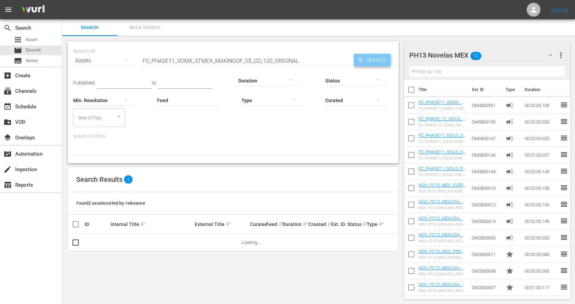
click at [370, 61] on span "Search" at bounding box center [377, 60] width 27 height 12
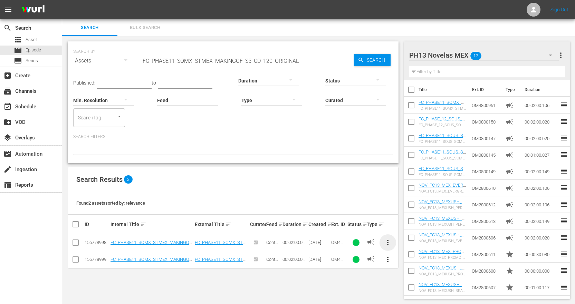
click at [387, 245] on span "more_vert" at bounding box center [388, 243] width 8 height 8
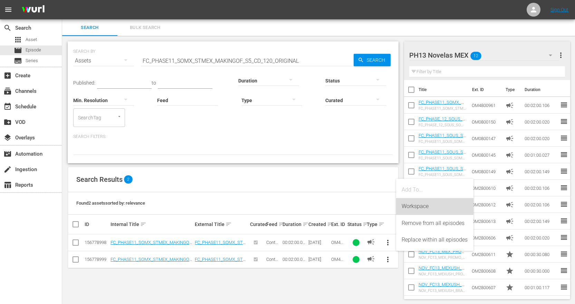
click at [425, 208] on div "Workspace" at bounding box center [434, 206] width 66 height 17
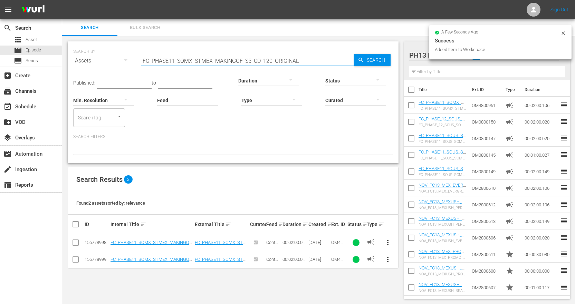
drag, startPoint x: 316, startPoint y: 60, endPoint x: -76, endPoint y: 48, distance: 392.3
click at [0, 48] on html "menu Sign Out search Search apps Asset movie Episode subtitles Series add_box C…" at bounding box center [287, 152] width 575 height 304
paste input "S7_CD_120_ORIGINAL_AD"
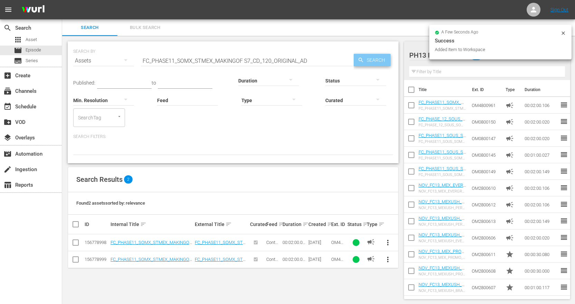
click at [375, 62] on span "Search" at bounding box center [377, 60] width 27 height 12
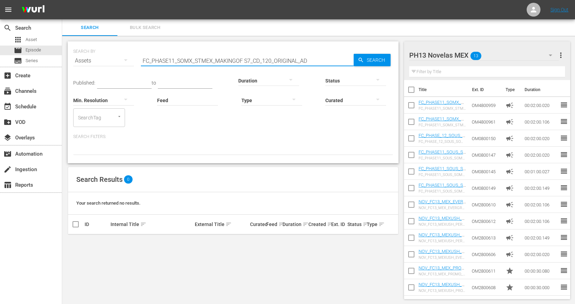
drag, startPoint x: 324, startPoint y: 62, endPoint x: -24, endPoint y: 28, distance: 350.0
click at [0, 28] on html "menu Sign Out search Search apps Asset movie Episode subtitles Series add_box C…" at bounding box center [287, 152] width 575 height 304
click at [369, 59] on span "Search" at bounding box center [377, 60] width 27 height 12
drag, startPoint x: 308, startPoint y: 59, endPoint x: -129, endPoint y: 45, distance: 437.2
click at [0, 45] on html "menu Sign Out search Search apps Asset movie Episode subtitles Series add_box C…" at bounding box center [287, 152] width 575 height 304
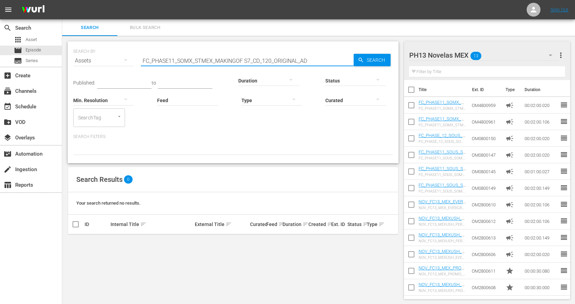
paste input "S4_CD_6"
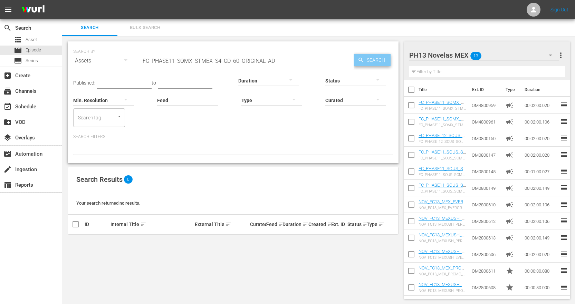
click at [372, 61] on span "Search" at bounding box center [377, 60] width 27 height 12
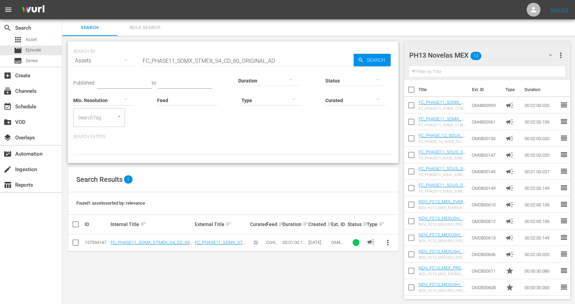
click at [387, 242] on span "more_vert" at bounding box center [388, 243] width 8 height 8
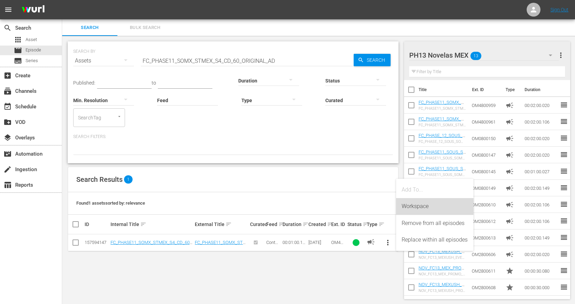
click at [426, 211] on div "Workspace" at bounding box center [434, 206] width 66 height 17
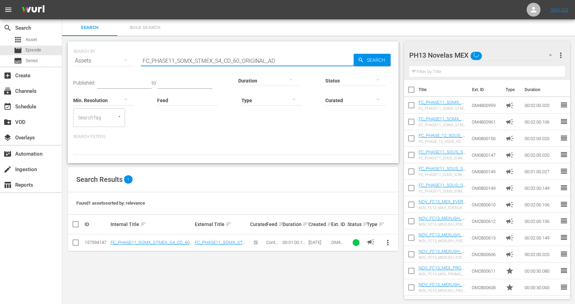
drag, startPoint x: 310, startPoint y: 61, endPoint x: -212, endPoint y: 45, distance: 521.5
click at [0, 45] on html "menu Sign Out search Search apps Asset movie Episode subtitles Series add_box C…" at bounding box center [287, 152] width 575 height 304
paste input "2_SOMX_SOUS_CNMA_EVERGREEN_CD_120_ORIGINAL"
click at [378, 62] on span "Search" at bounding box center [377, 60] width 27 height 12
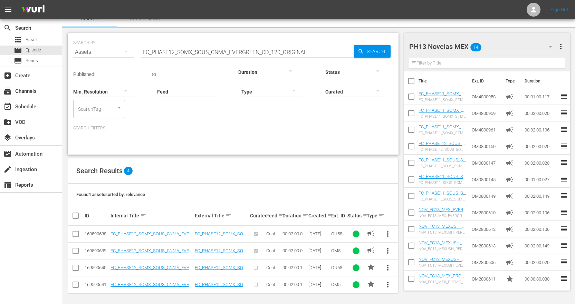
scroll to position [11, 0]
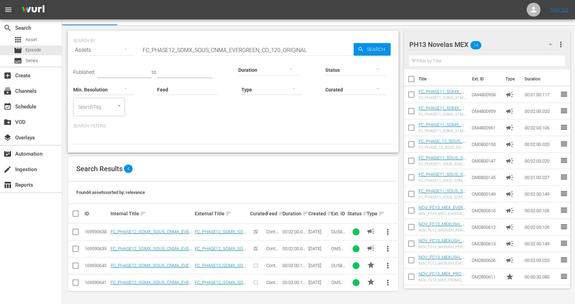
click at [386, 249] on span "more_vert" at bounding box center [388, 249] width 8 height 8
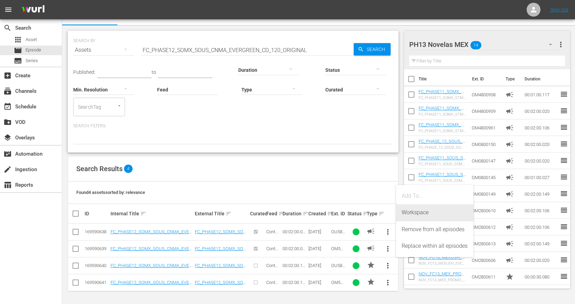
click at [422, 214] on div "Workspace" at bounding box center [434, 212] width 66 height 17
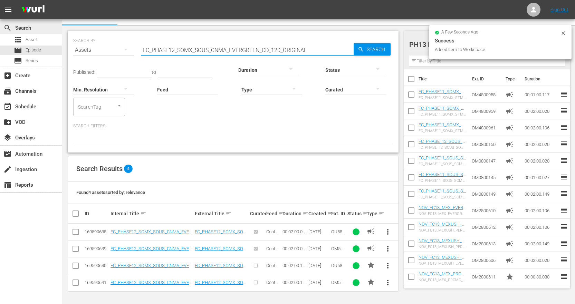
drag, startPoint x: 316, startPoint y: 48, endPoint x: 10, endPoint y: 27, distance: 306.6
paste input "CNMA_EVERGREEN_CD_60"
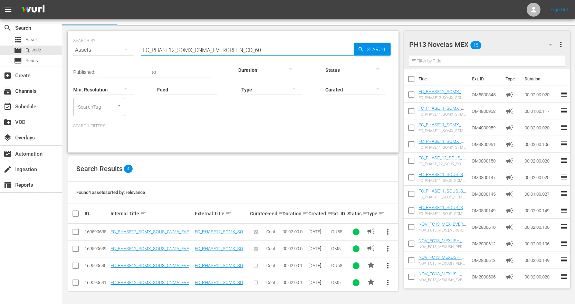
scroll to position [1, 0]
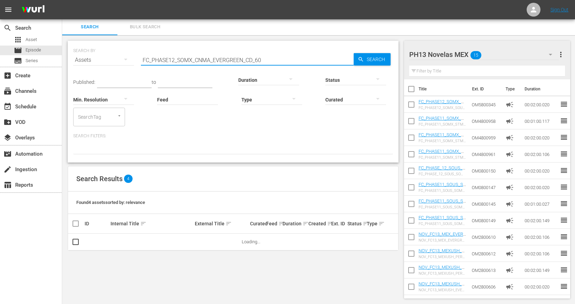
type input "FC_PHASE12_SOMX_CNMA_EVERGREEN_CD_60"
click at [382, 47] on div "SEARCH BY Search By Assets Search ID, Title, Description, Keywords, or Category…" at bounding box center [233, 55] width 320 height 25
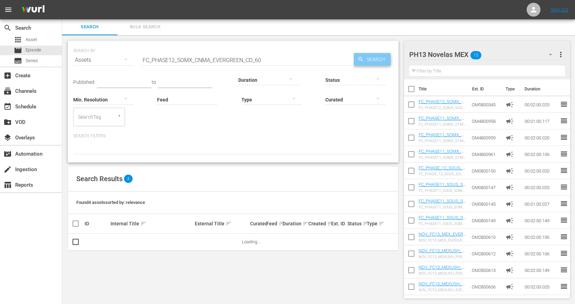
click at [380, 55] on span "Search" at bounding box center [377, 59] width 27 height 12
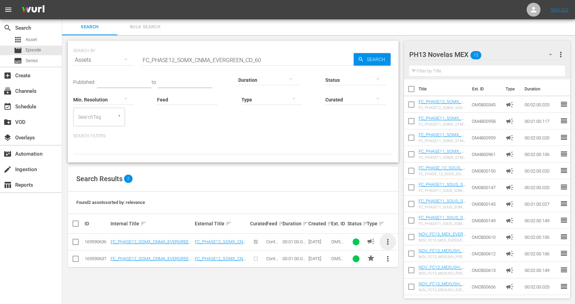
click at [387, 240] on span "more_vert" at bounding box center [388, 242] width 8 height 8
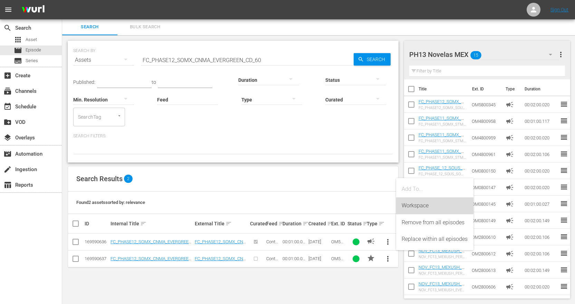
click at [432, 202] on div "Workspace" at bounding box center [434, 205] width 66 height 17
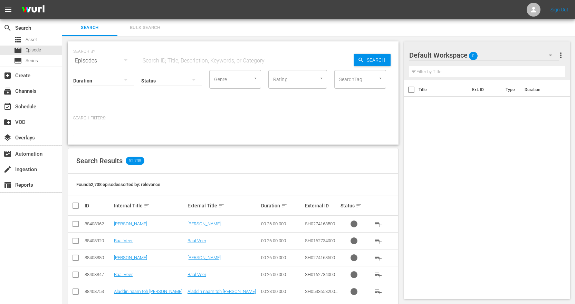
click at [548, 52] on icon "button" at bounding box center [550, 55] width 8 height 8
